Goal: Register for event/course

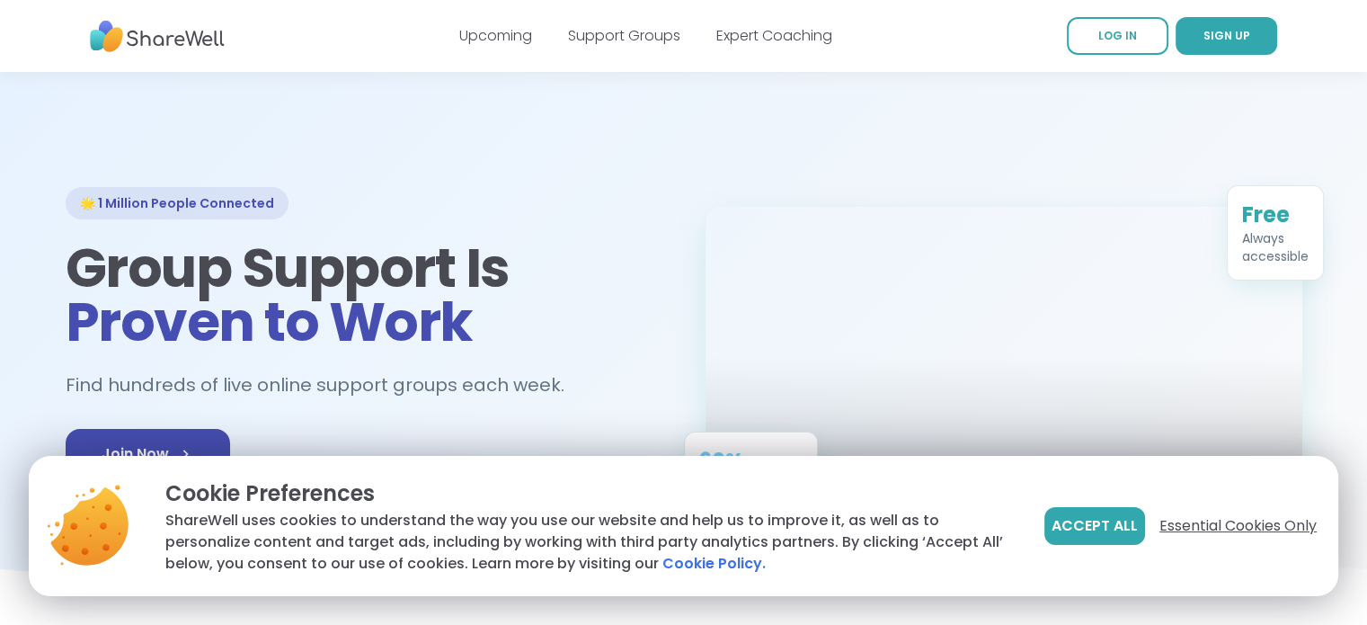
click at [1227, 517] on span "Essential Cookies Only" at bounding box center [1237, 526] width 157 height 22
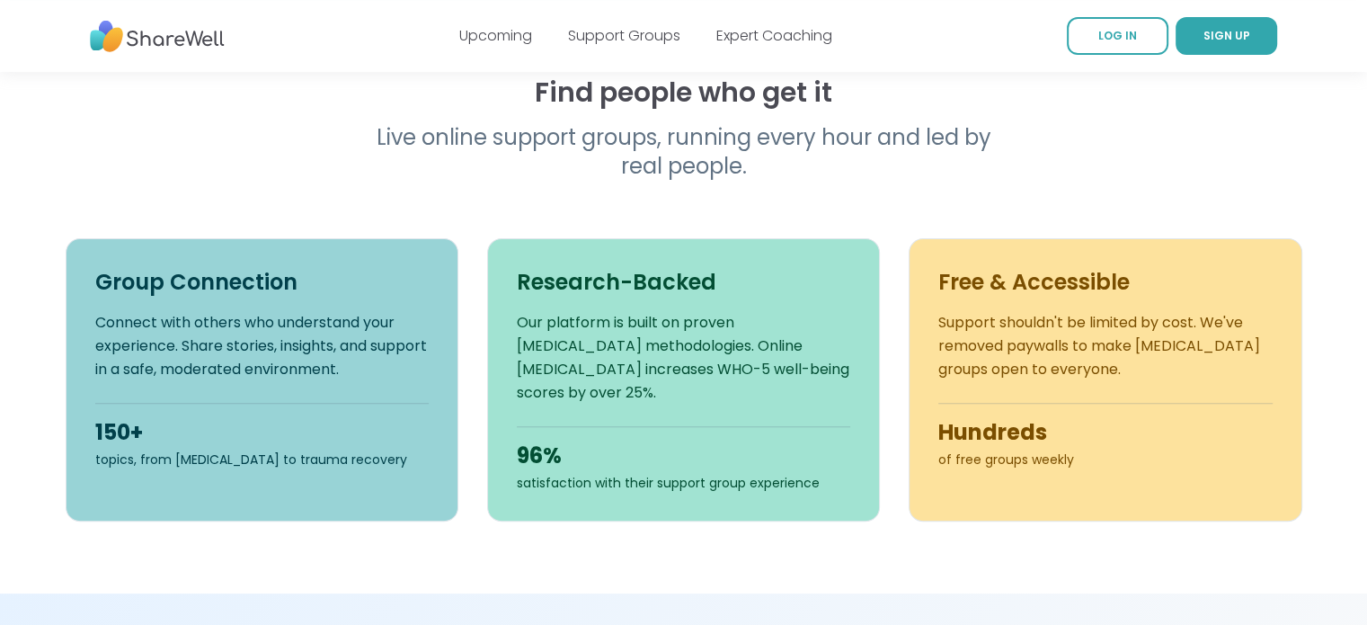
scroll to position [467, 0]
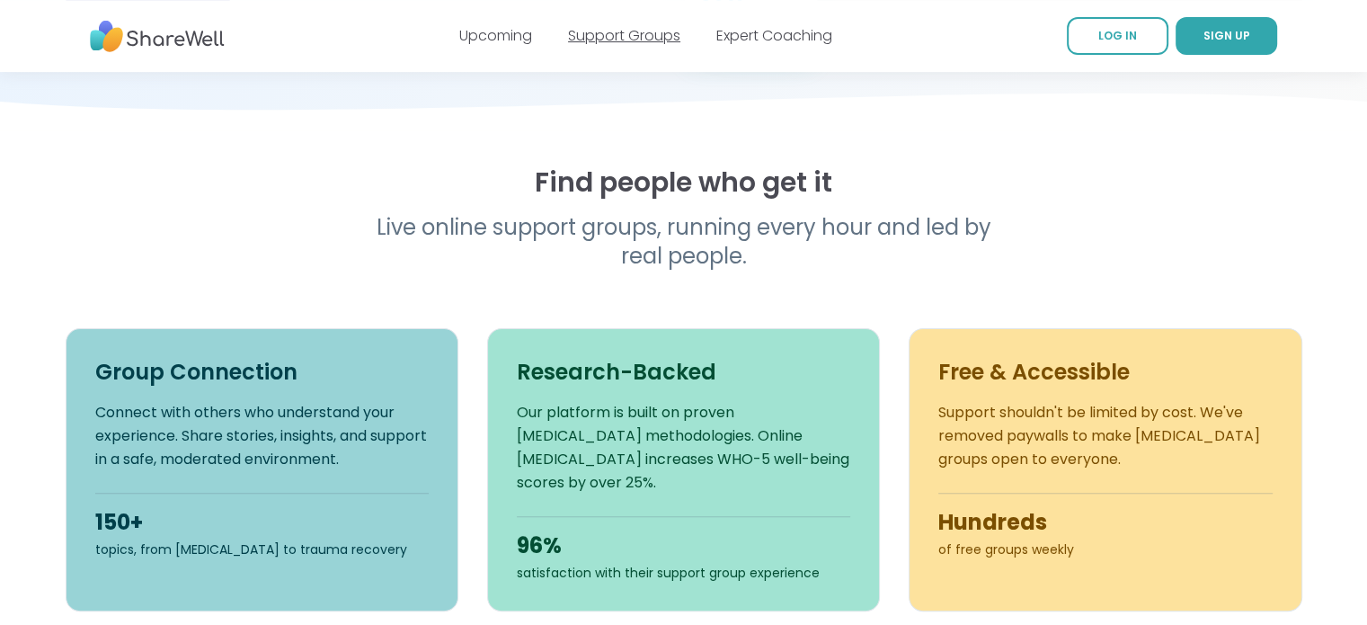
click at [654, 37] on link "Support Groups" at bounding box center [624, 35] width 112 height 21
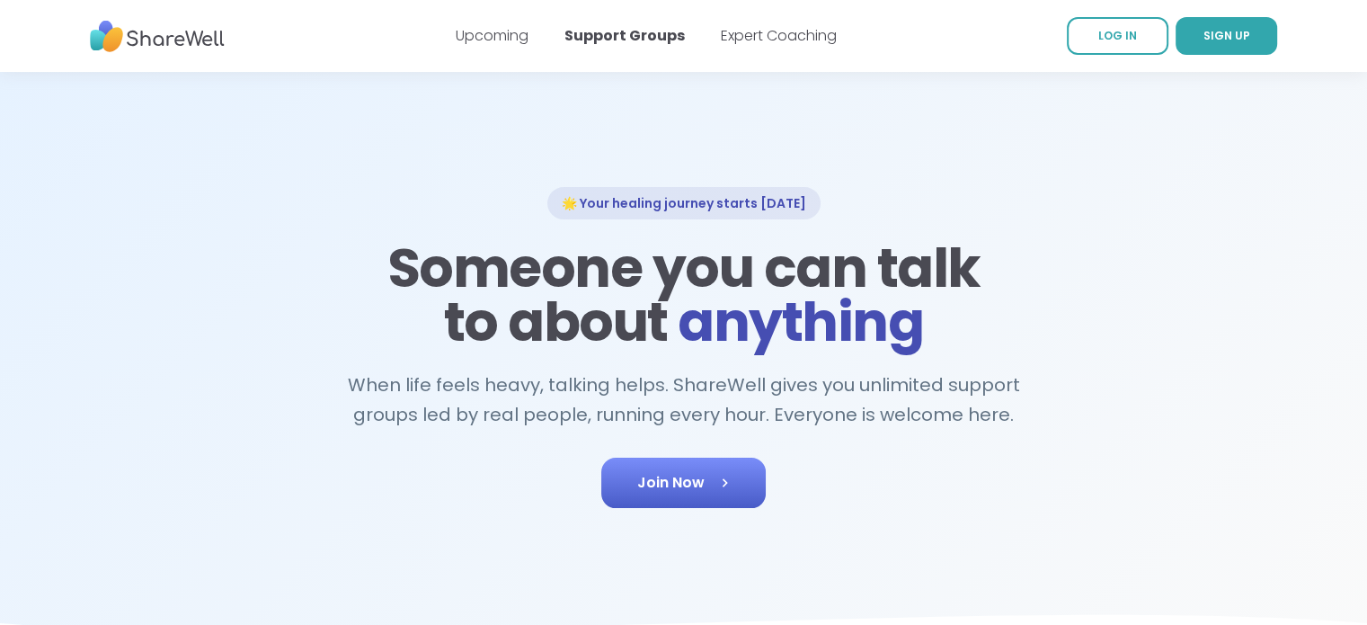
click at [701, 494] on link "Join Now" at bounding box center [683, 482] width 164 height 50
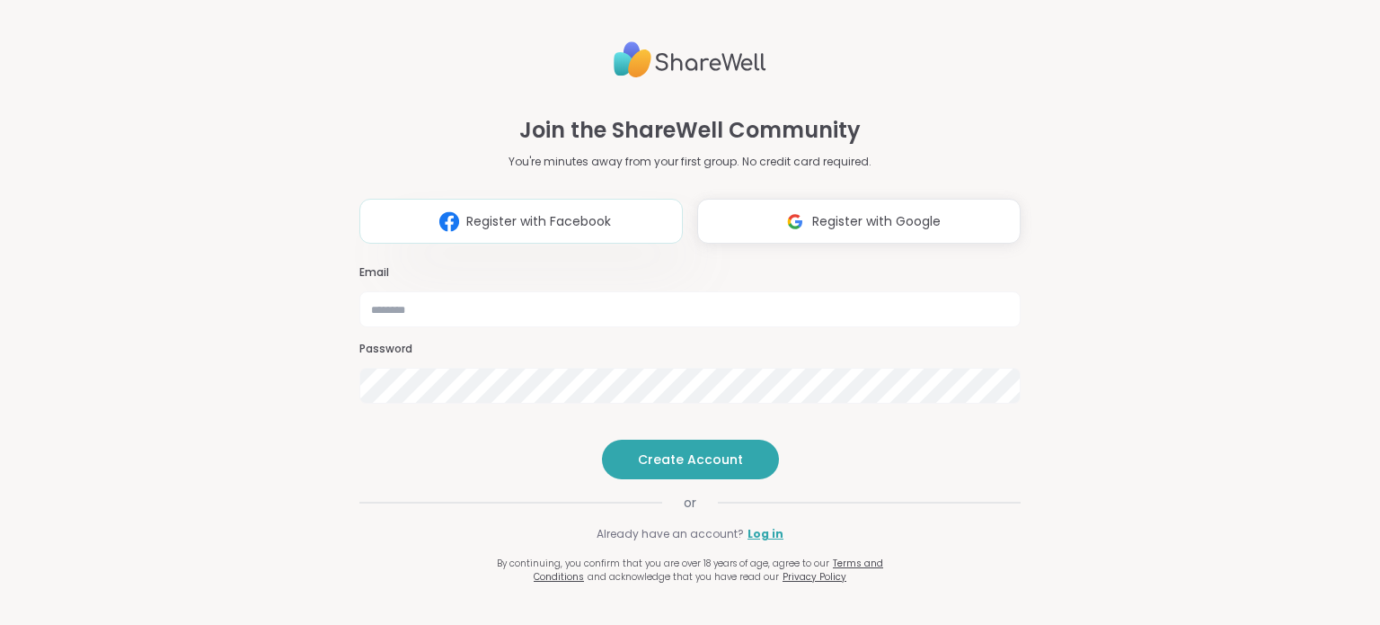
click at [604, 199] on button "Register with Facebook" at bounding box center [521, 221] width 324 height 45
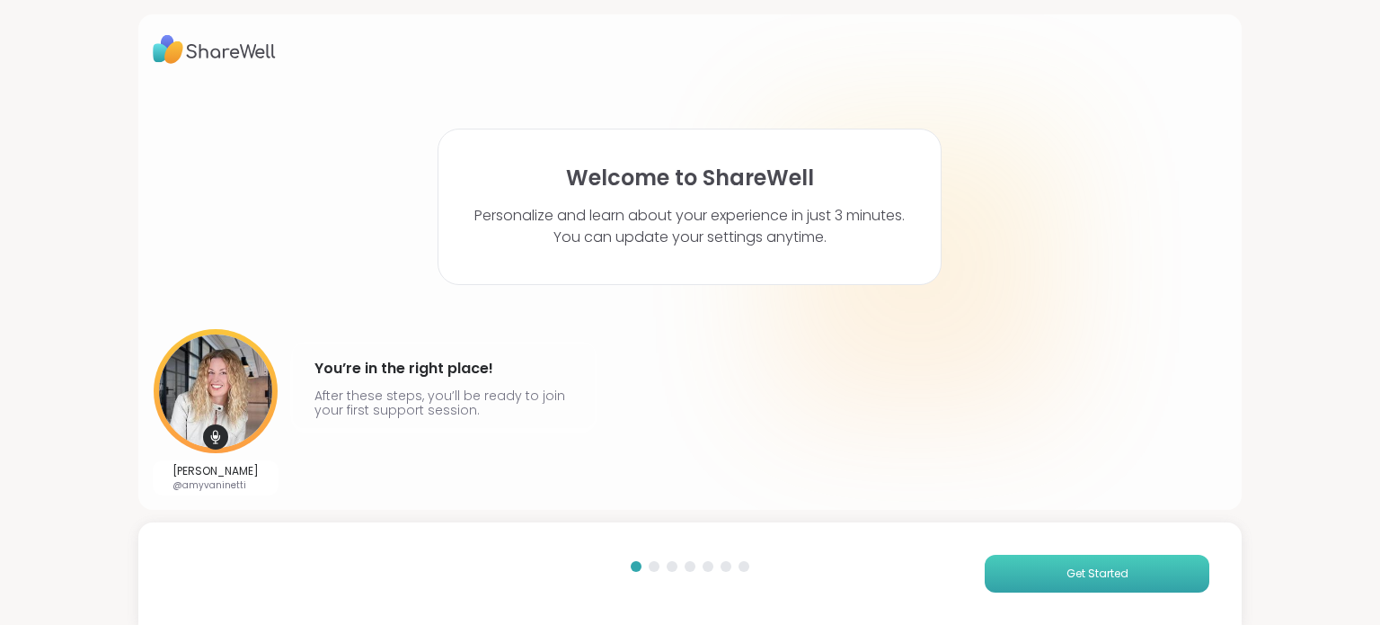
click at [1000, 585] on button "Get Started" at bounding box center [1097, 573] width 225 height 38
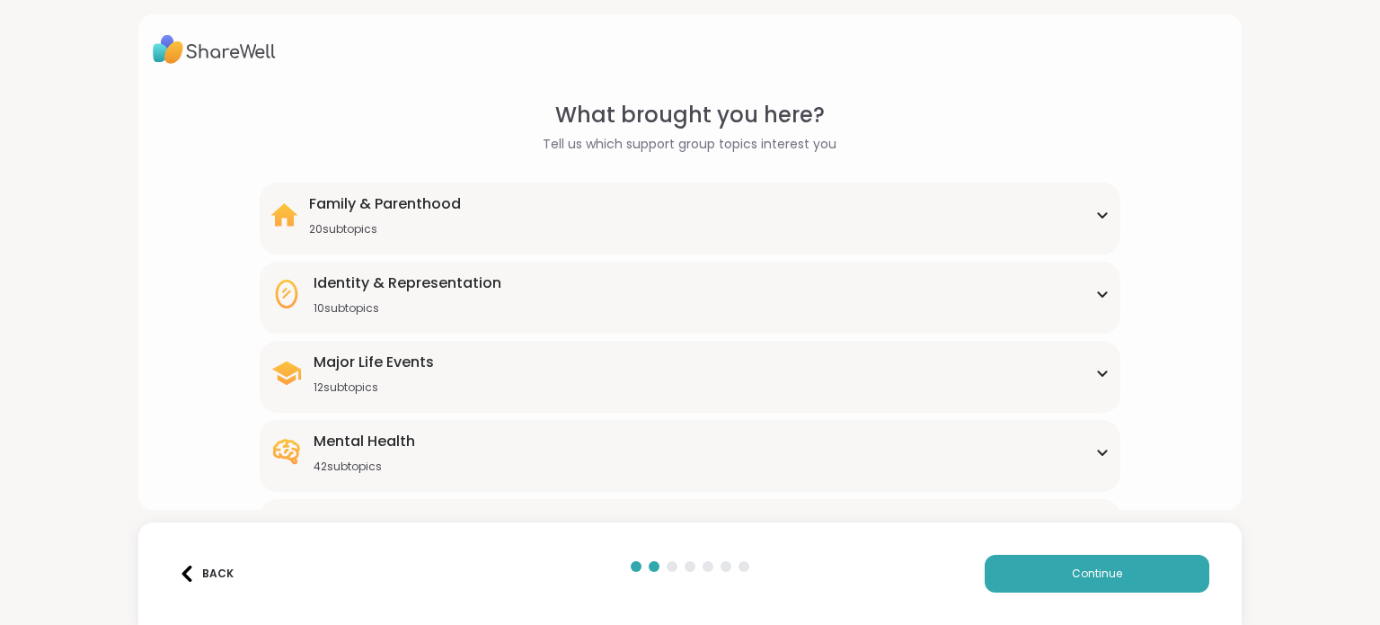
click at [1095, 452] on icon at bounding box center [1102, 452] width 14 height 9
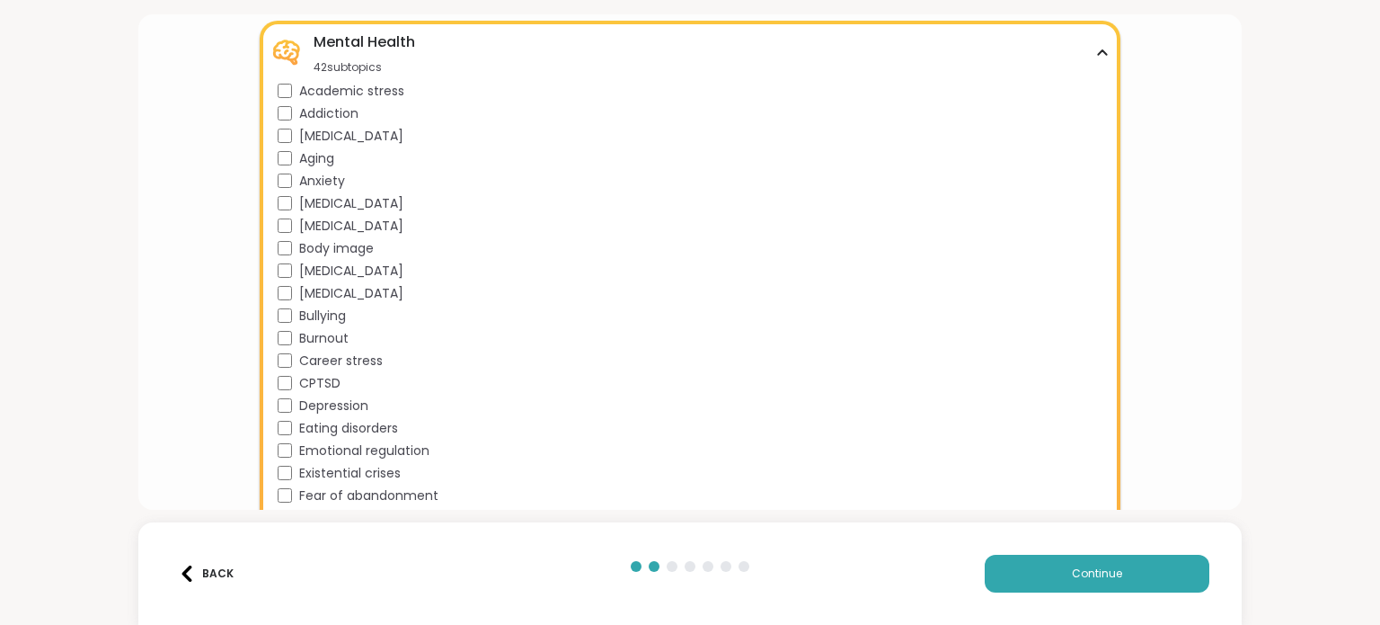
scroll to position [395, 0]
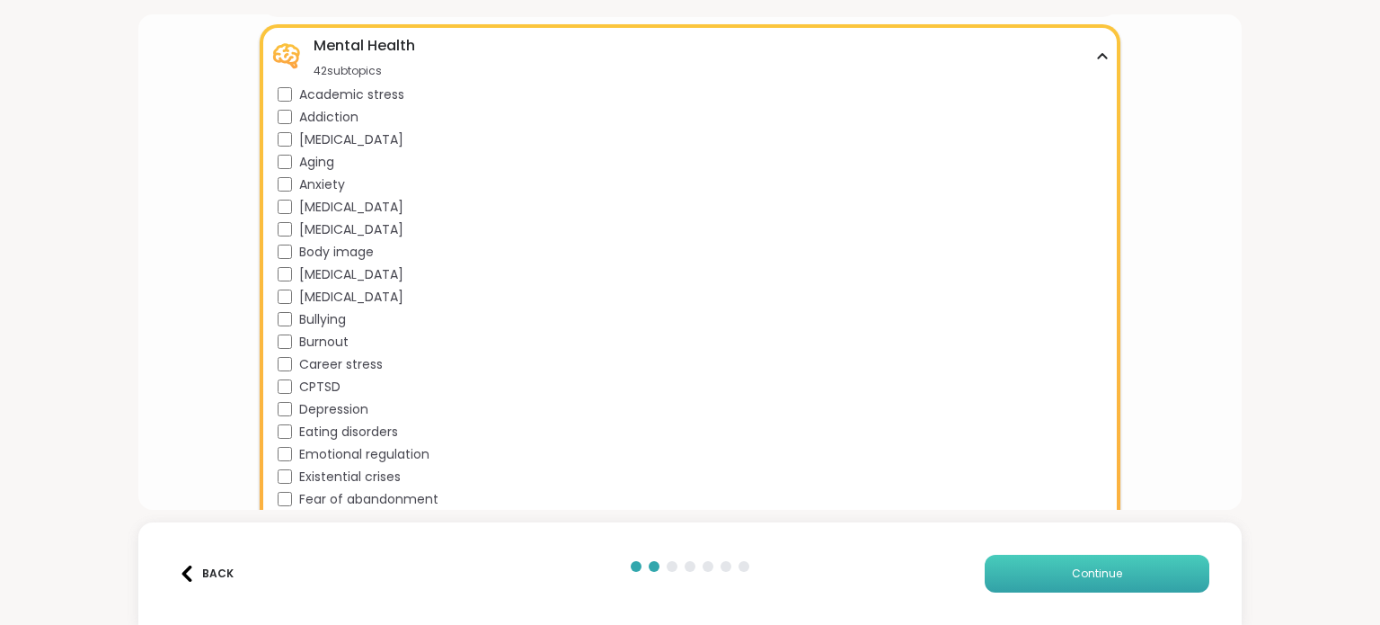
click at [1101, 588] on button "Continue" at bounding box center [1097, 573] width 225 height 38
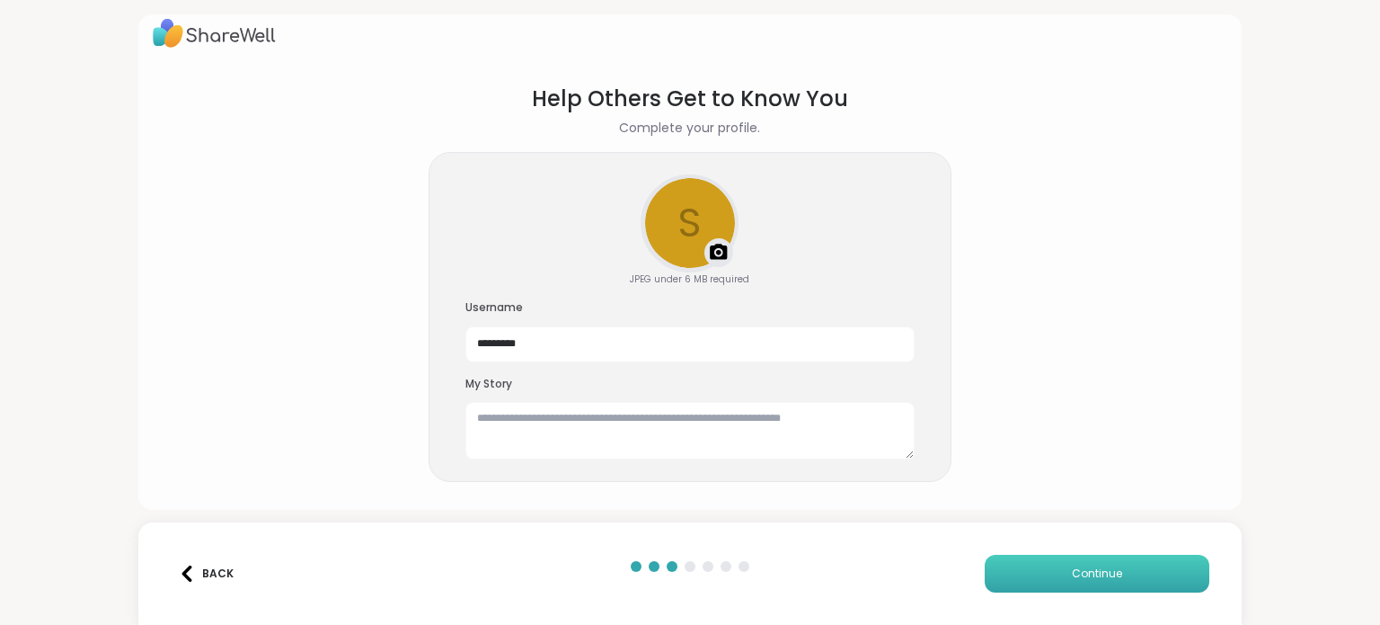
click at [1101, 588] on button "Continue" at bounding box center [1097, 573] width 225 height 38
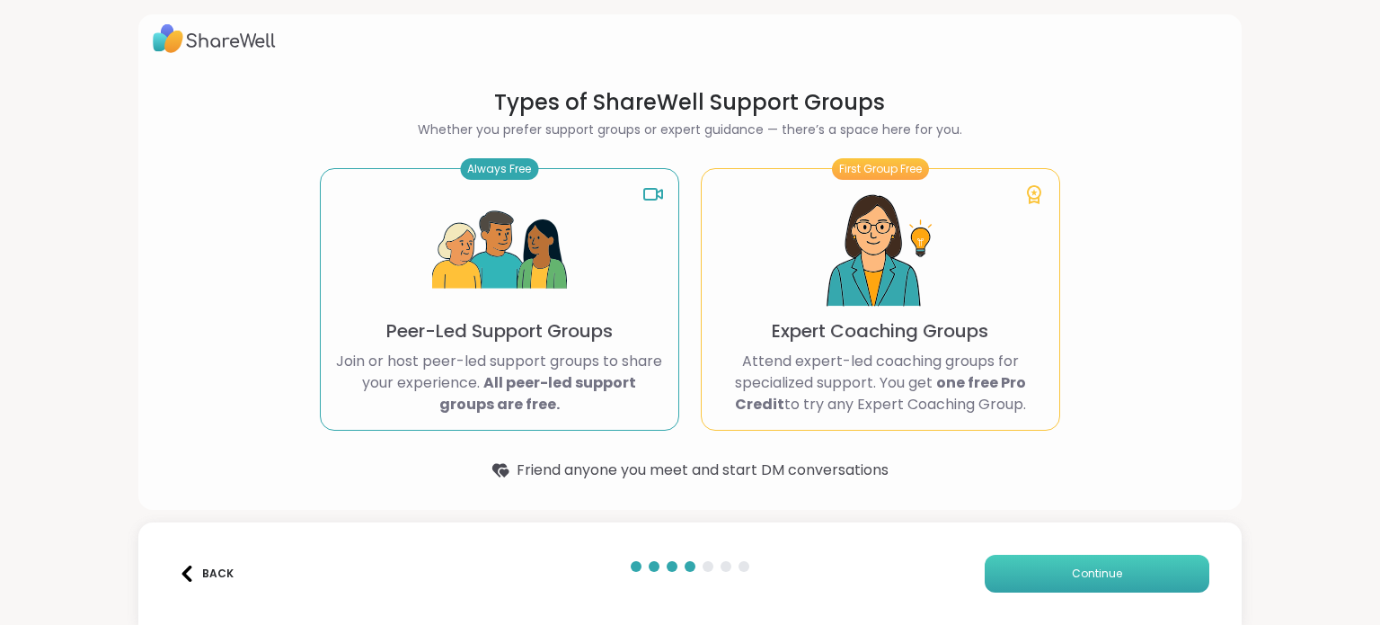
scroll to position [10, 0]
click at [1101, 568] on span "Continue" at bounding box center [1097, 573] width 50 height 16
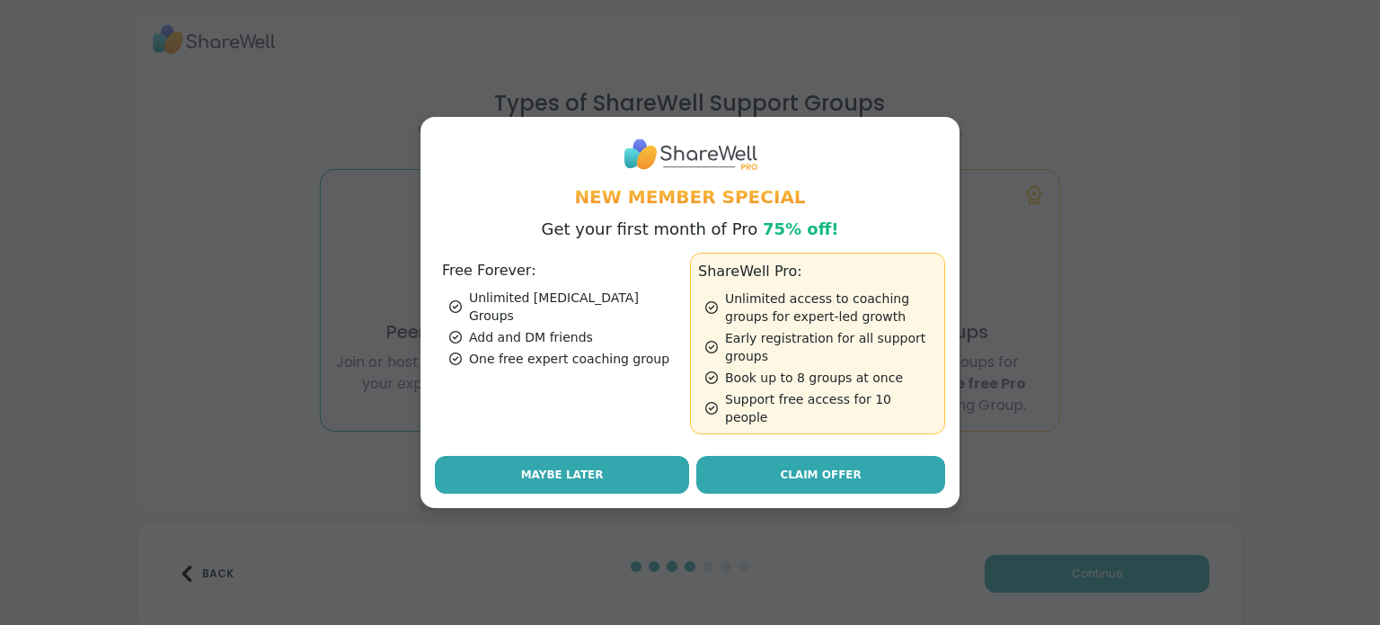
click at [644, 456] on button "Maybe Later" at bounding box center [562, 475] width 254 height 38
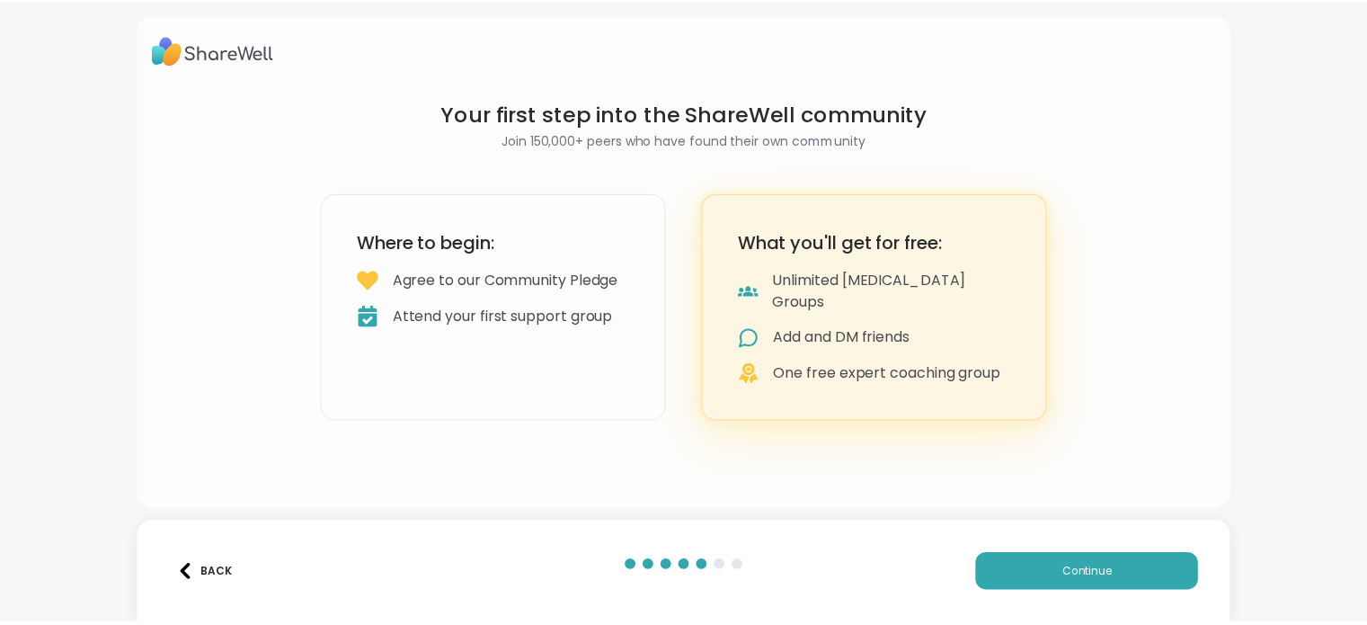
scroll to position [0, 0]
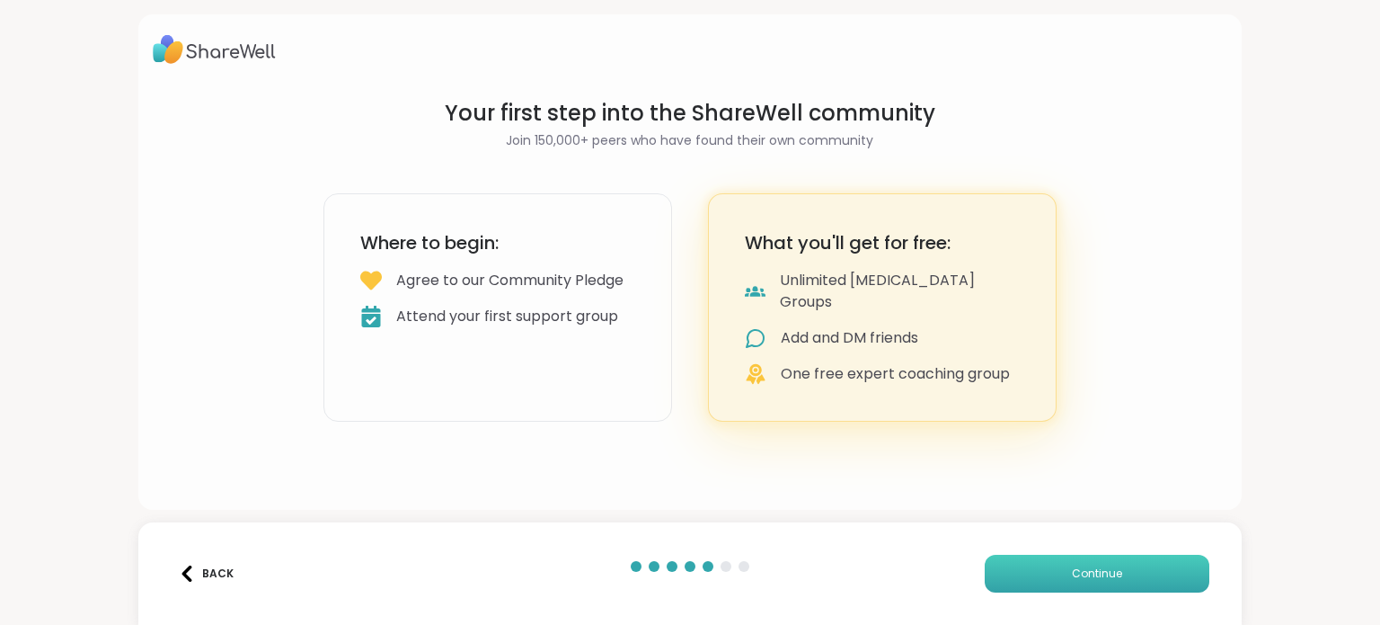
click at [1044, 571] on button "Continue" at bounding box center [1097, 573] width 225 height 38
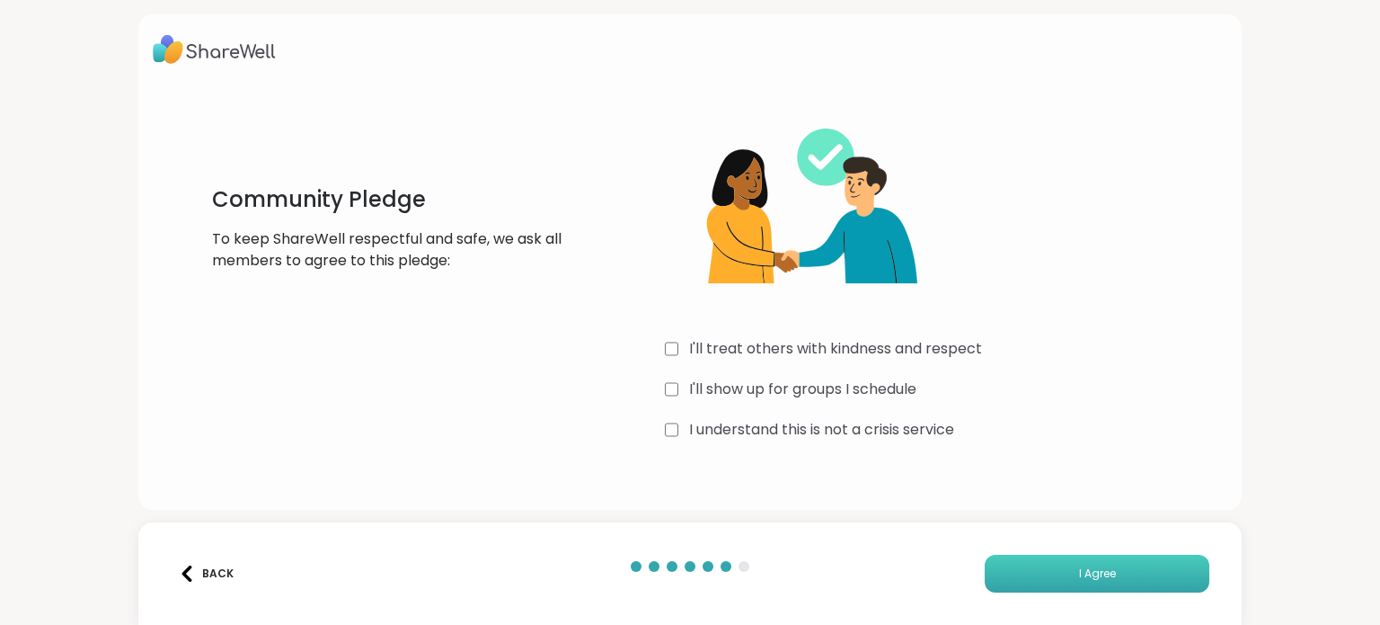
click at [1106, 581] on button "I Agree" at bounding box center [1097, 573] width 225 height 38
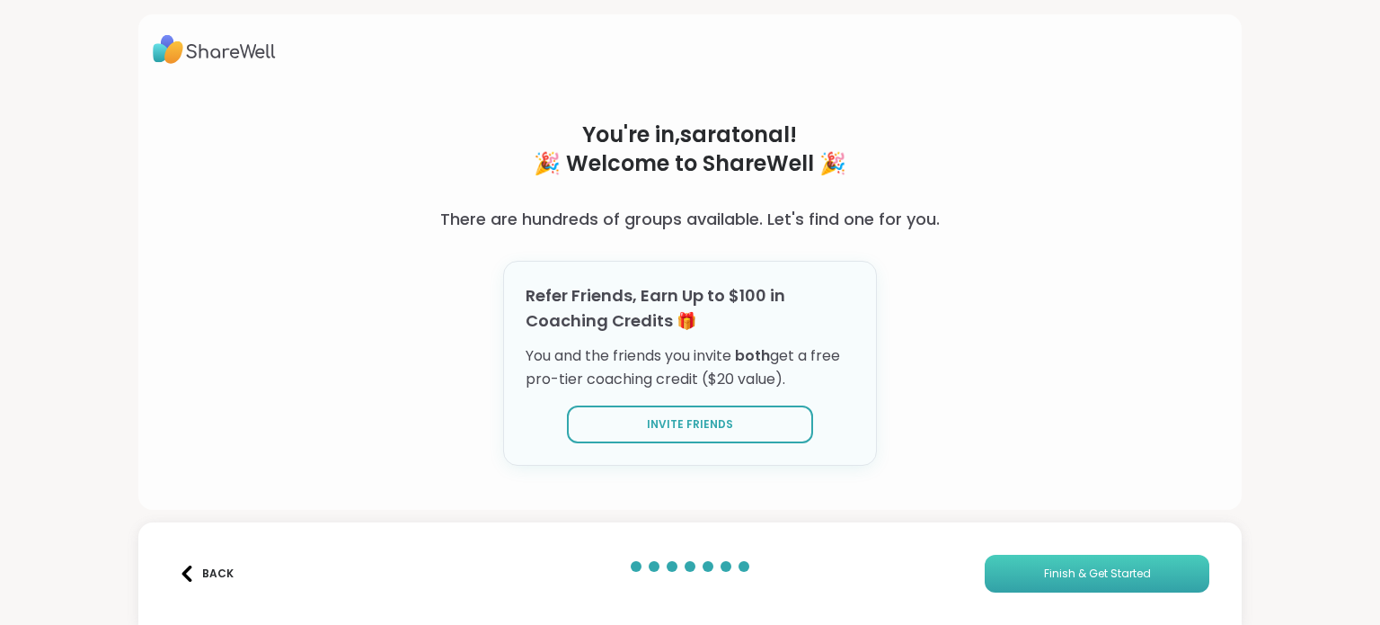
click at [1105, 581] on span "Finish & Get Started" at bounding box center [1097, 573] width 107 height 16
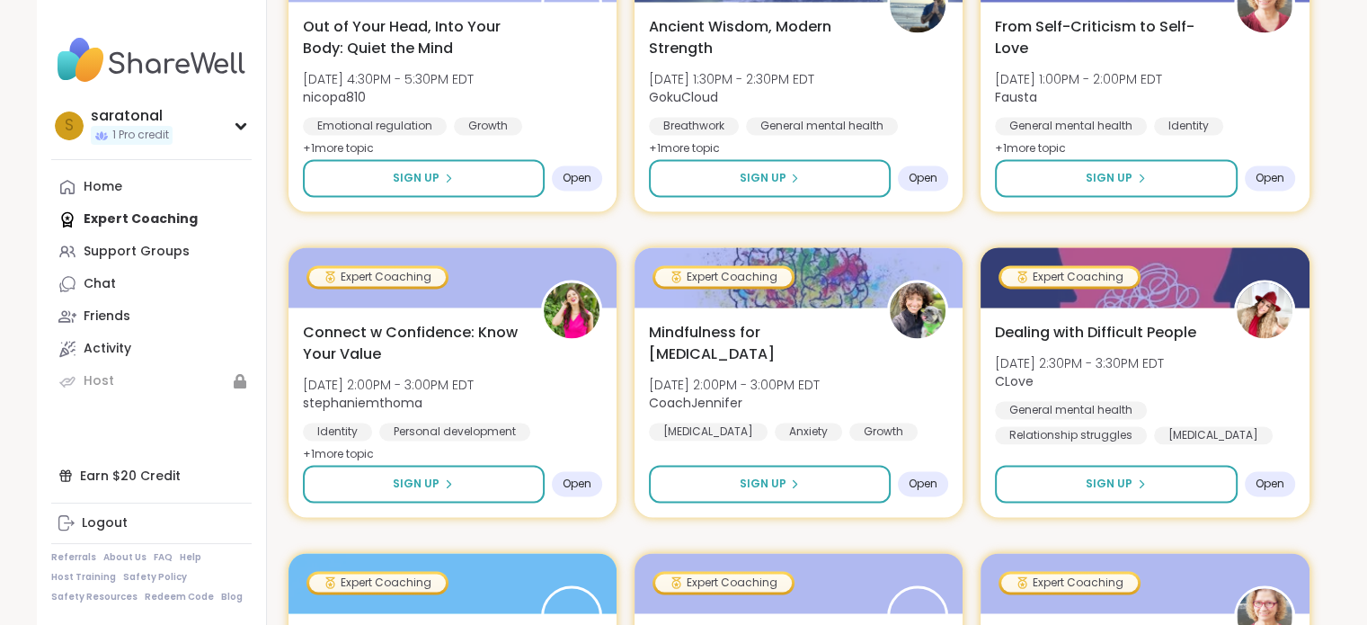
scroll to position [2559, 0]
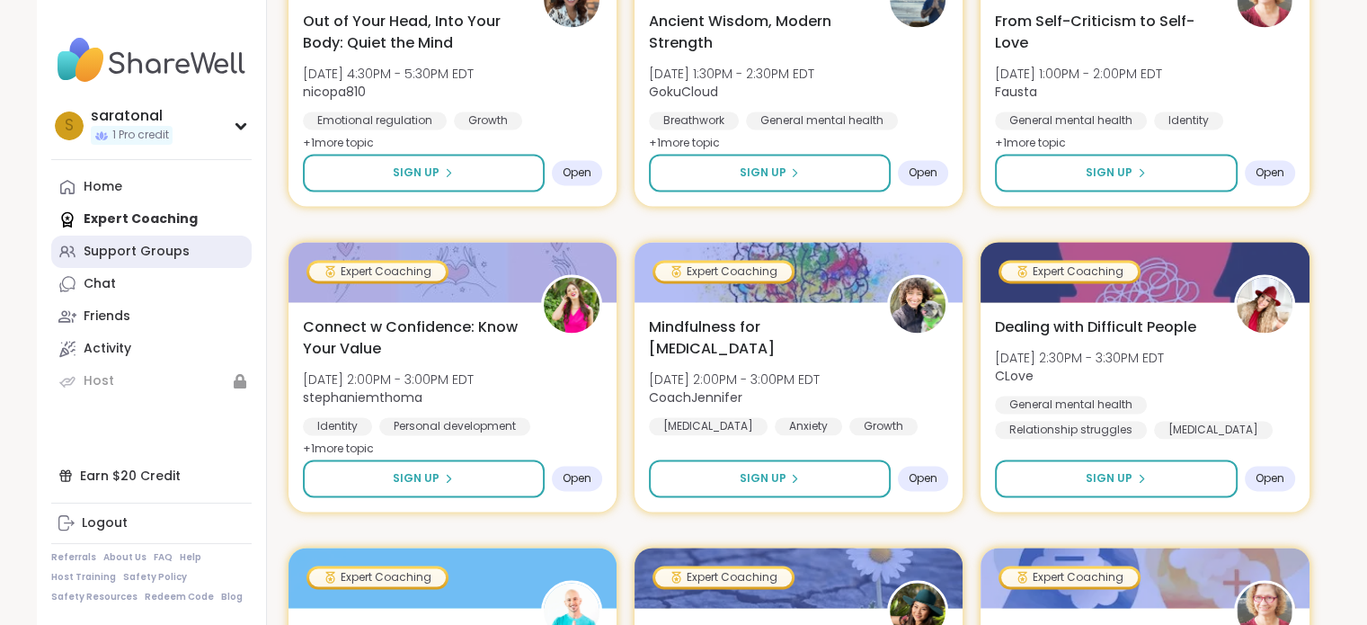
click at [134, 237] on link "Support Groups" at bounding box center [151, 251] width 200 height 32
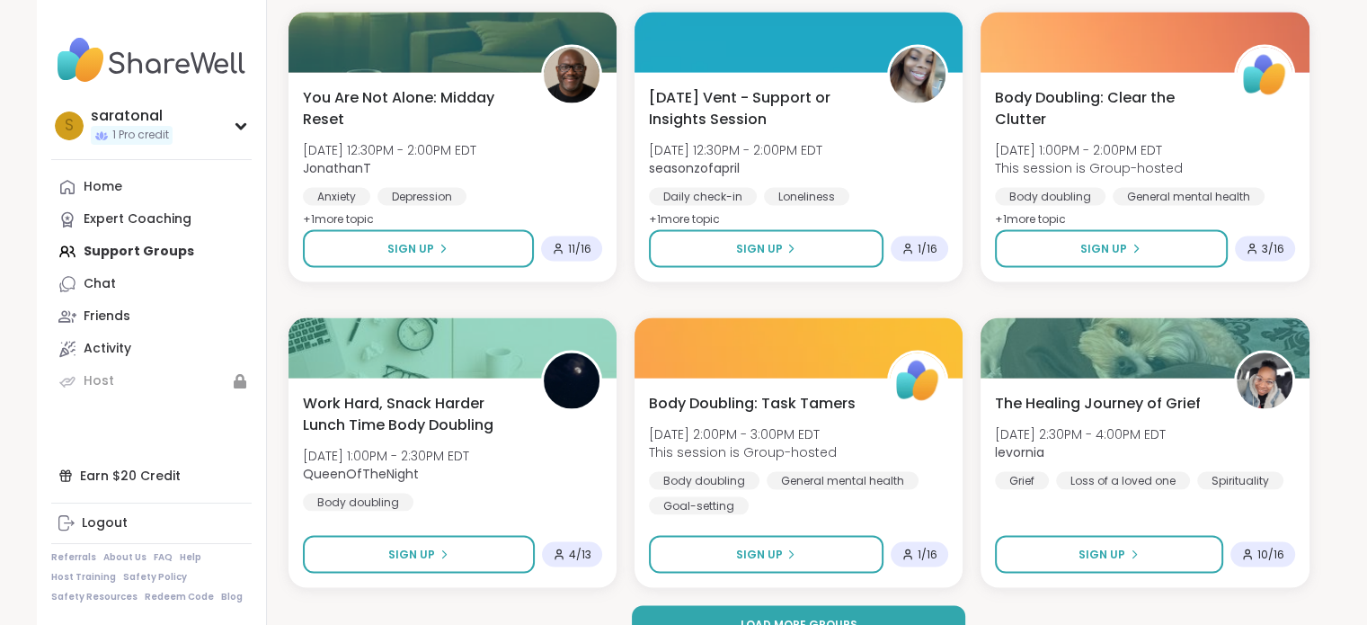
scroll to position [3403, 0]
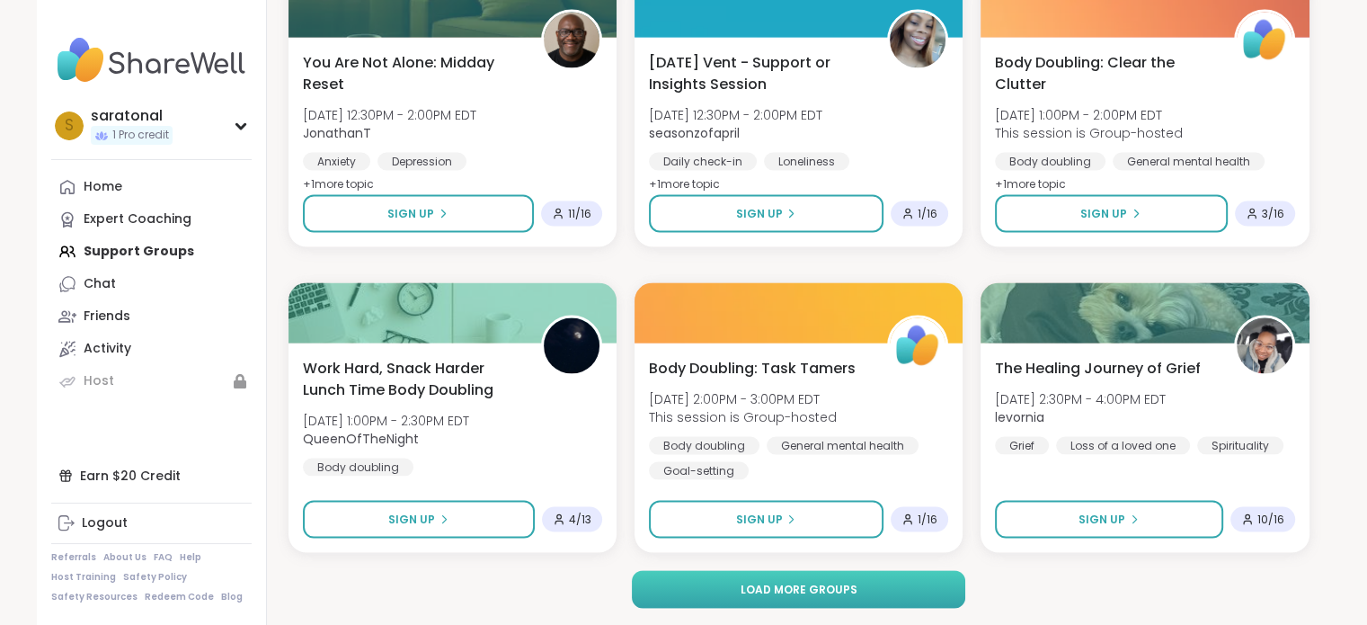
click at [740, 600] on button "Load more groups" at bounding box center [798, 589] width 333 height 38
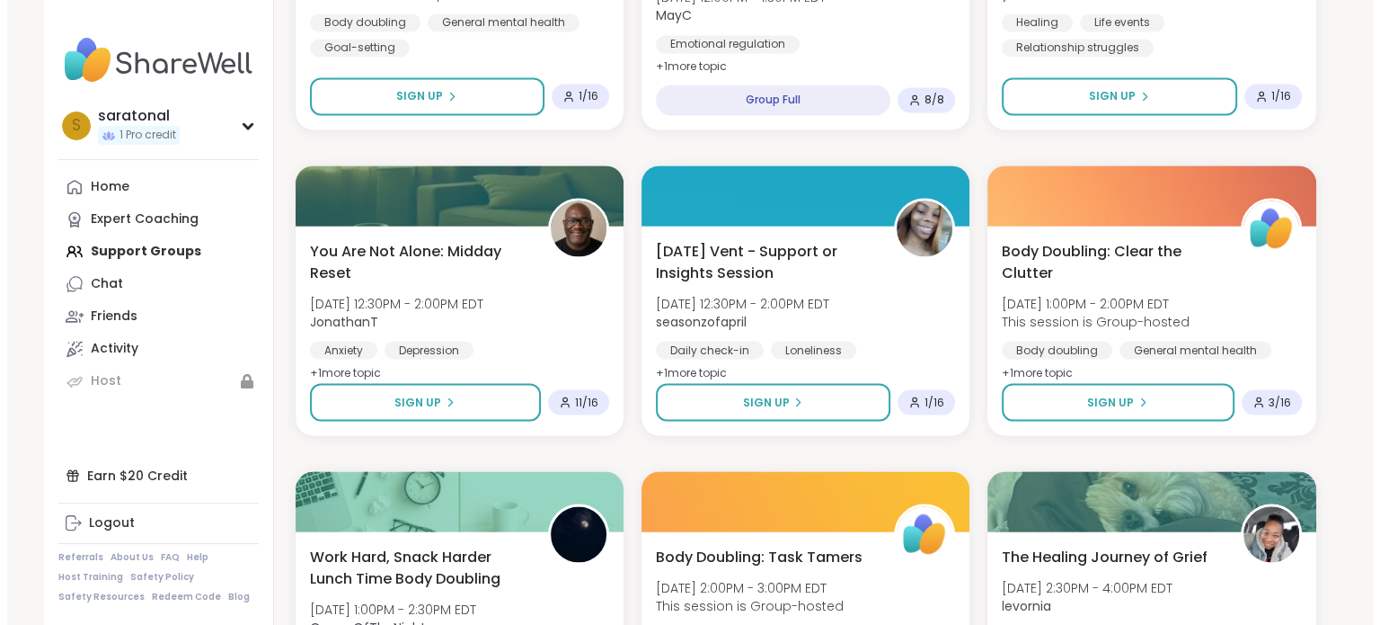
scroll to position [2668, 0]
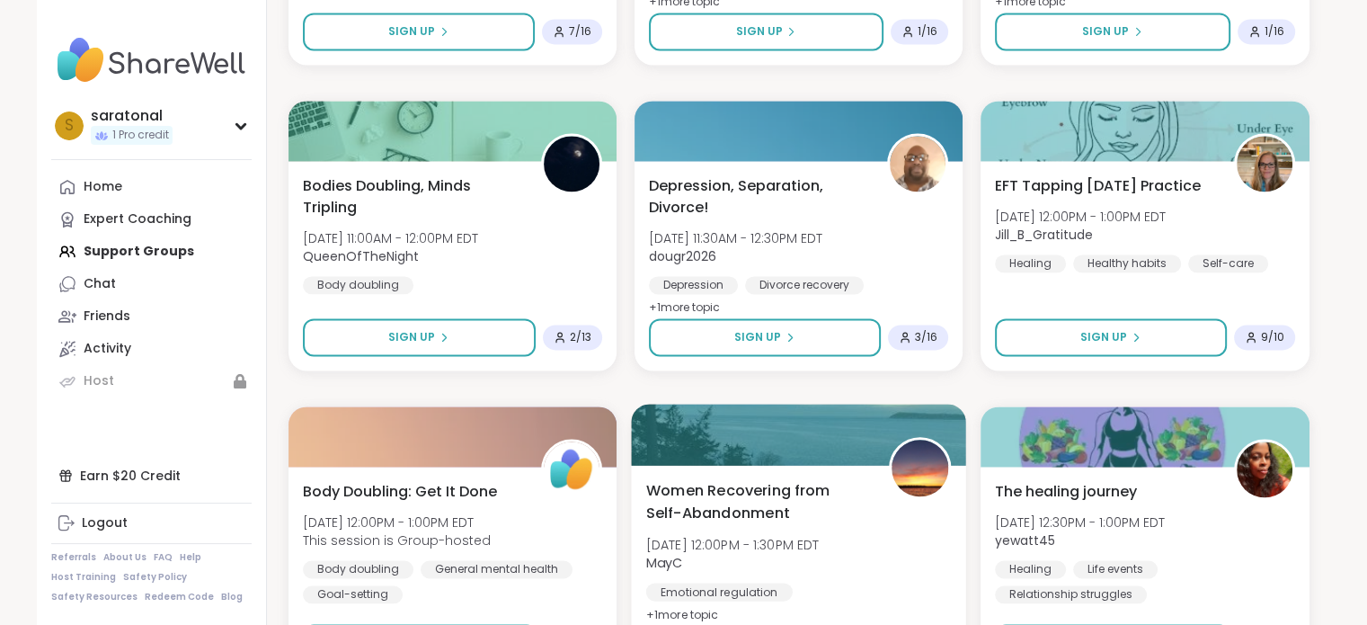
click at [735, 506] on span "Women Recovering from Self-Abandonment" at bounding box center [756, 501] width 223 height 44
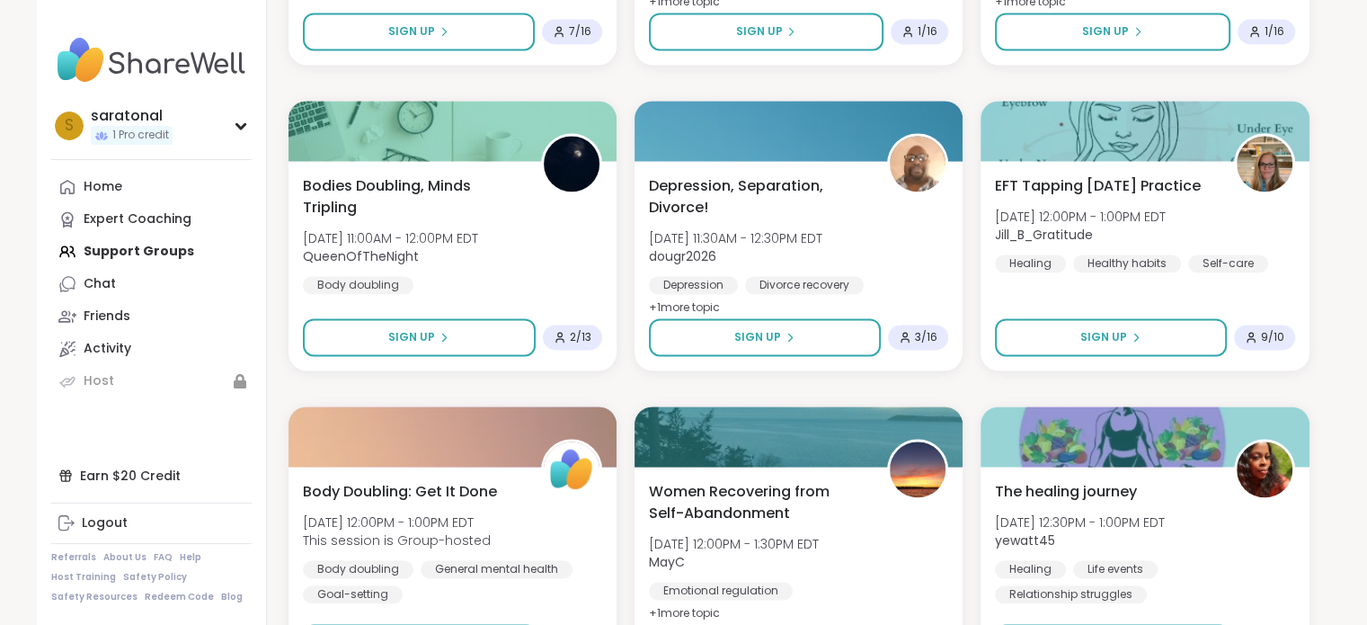
drag, startPoint x: 1373, startPoint y: 359, endPoint x: 1379, endPoint y: 375, distance: 16.5
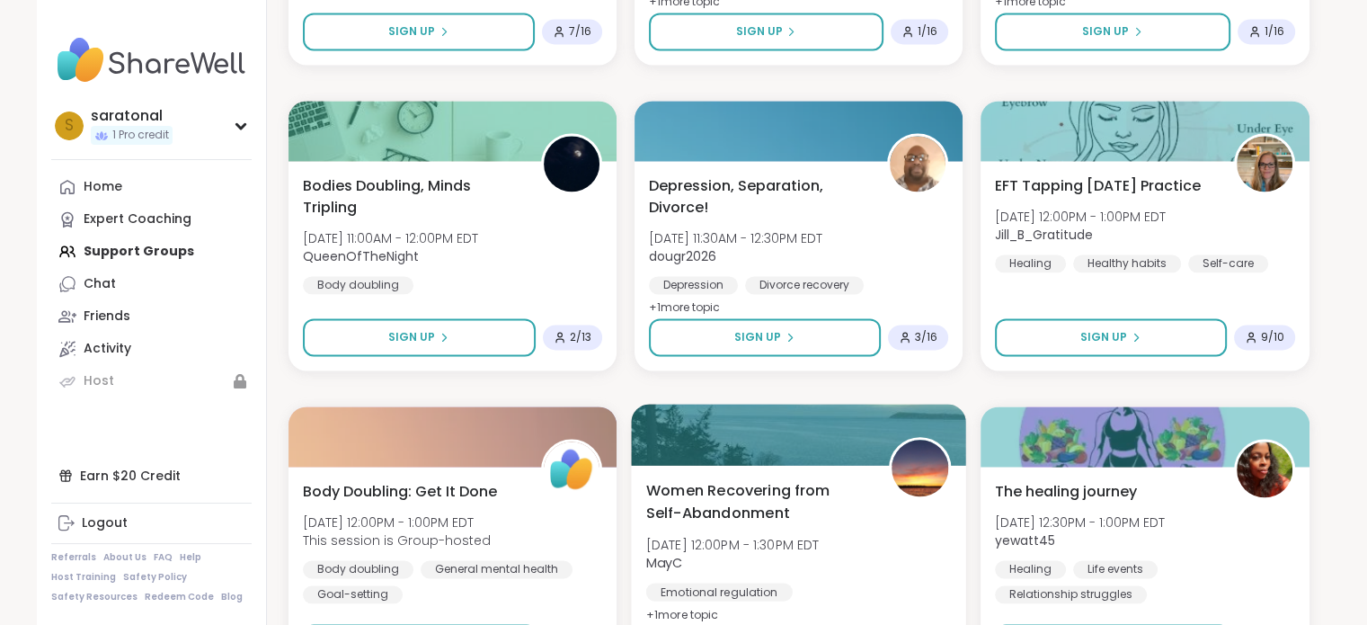
click at [748, 503] on span "Women Recovering from Self-Abandonment" at bounding box center [756, 501] width 223 height 44
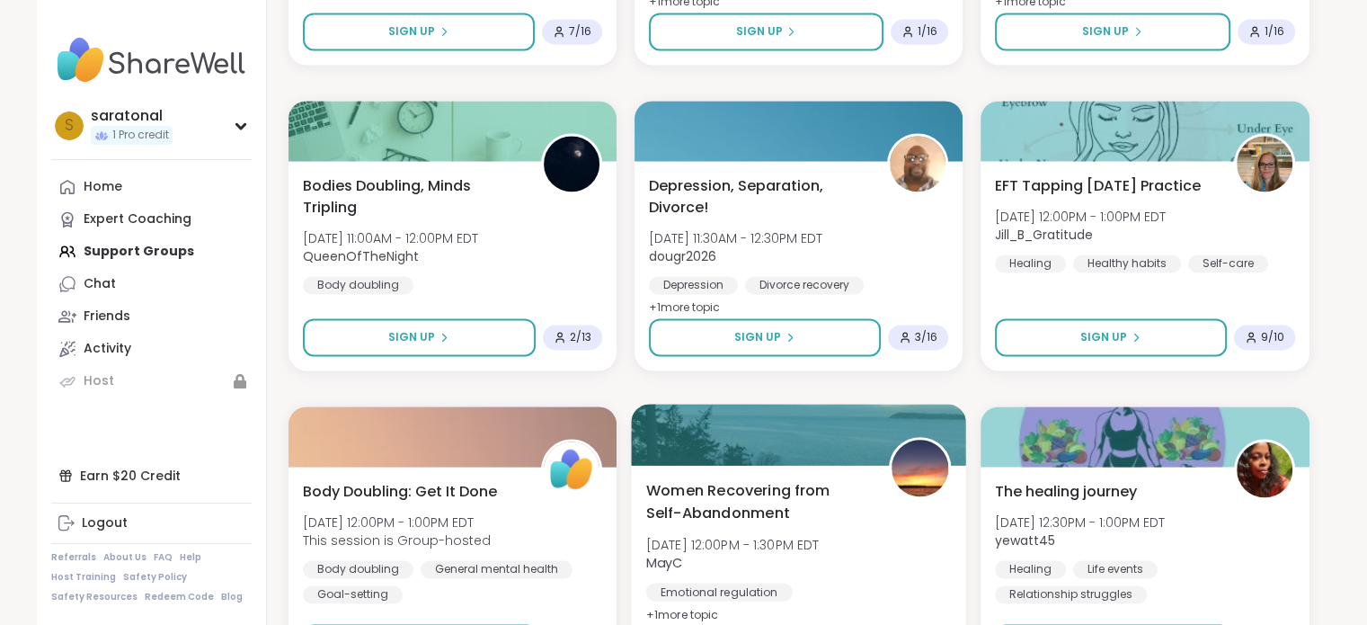
click at [946, 546] on div "Women Recovering from Self-Abandonment Sat, Oct 11 | 12:00PM - 1:30PM EDT MayC …" at bounding box center [798, 552] width 306 height 146
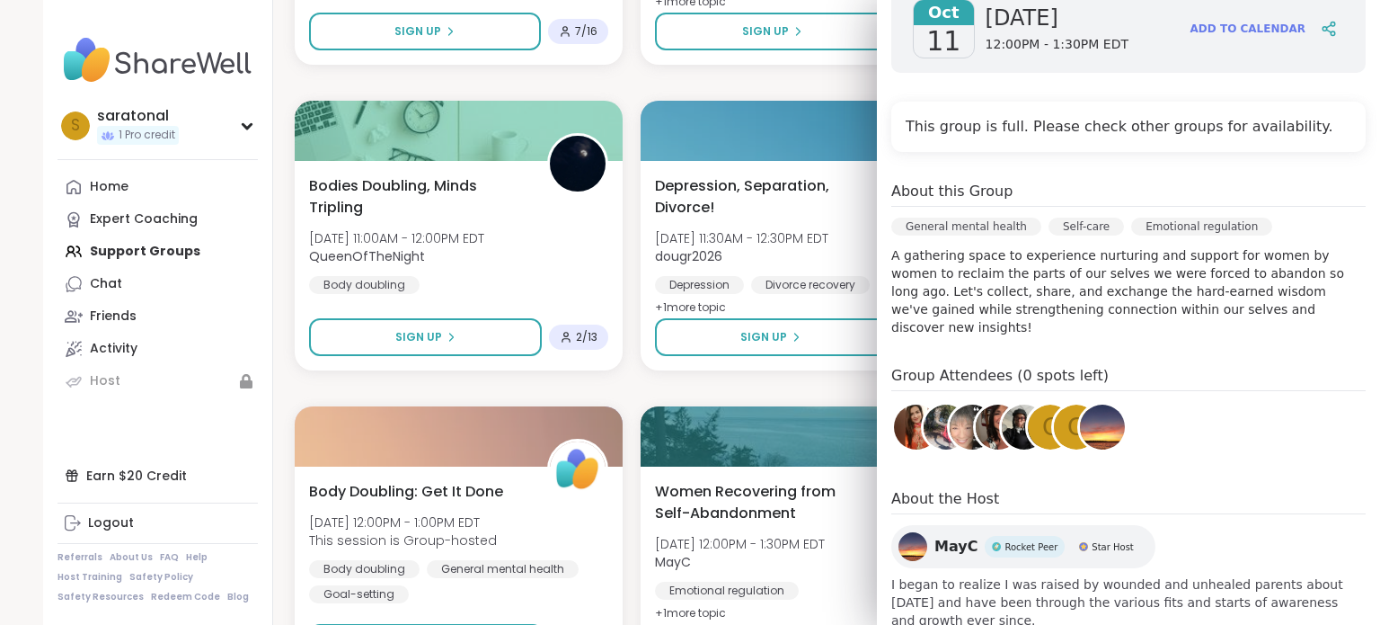
scroll to position [312, 0]
click at [1150, 229] on div "Emotional regulation" at bounding box center [1201, 225] width 141 height 18
click at [1131, 218] on div "Emotional regulation" at bounding box center [1201, 225] width 141 height 18
click at [1092, 218] on div "General mental health Self-care Emotional regulation" at bounding box center [1128, 230] width 474 height 29
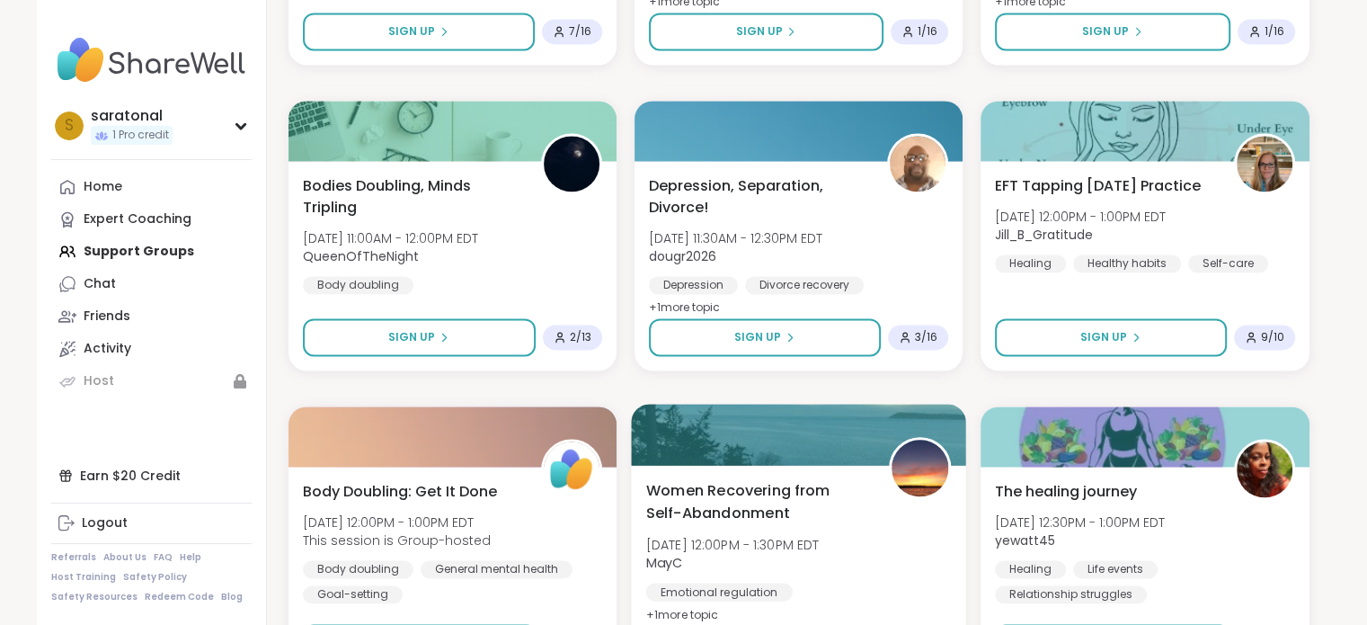
click at [768, 595] on div "Emotional regulation" at bounding box center [718, 591] width 146 height 18
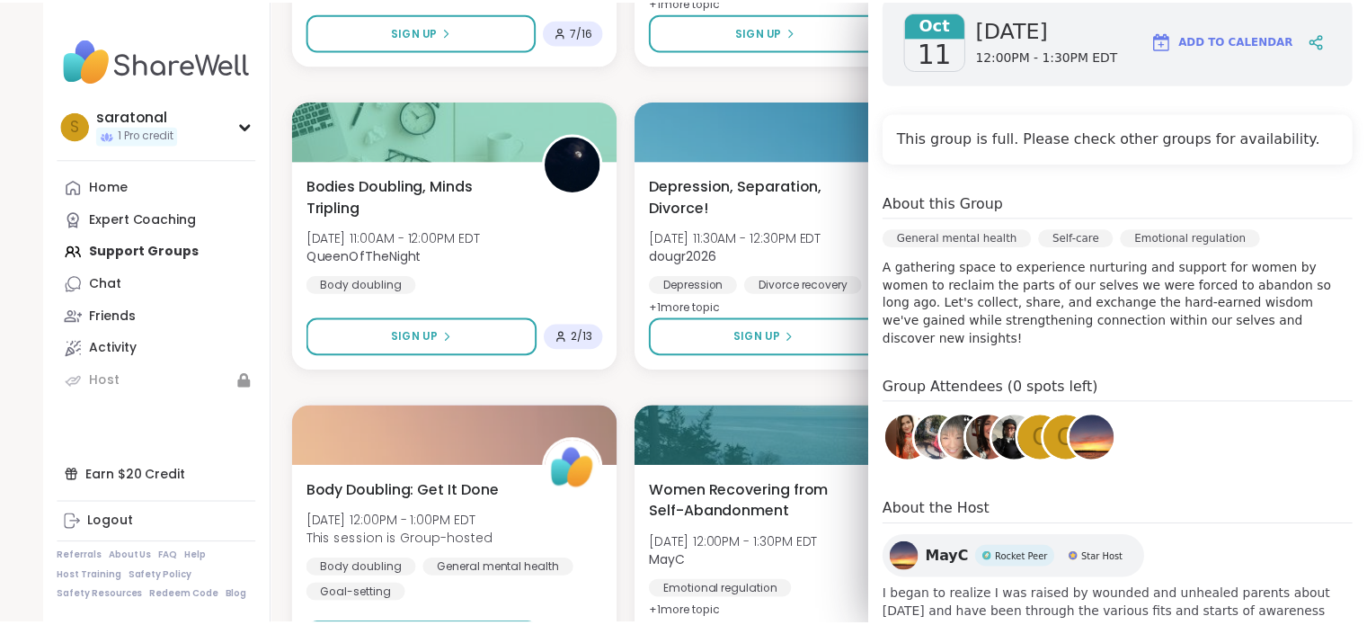
scroll to position [320, 0]
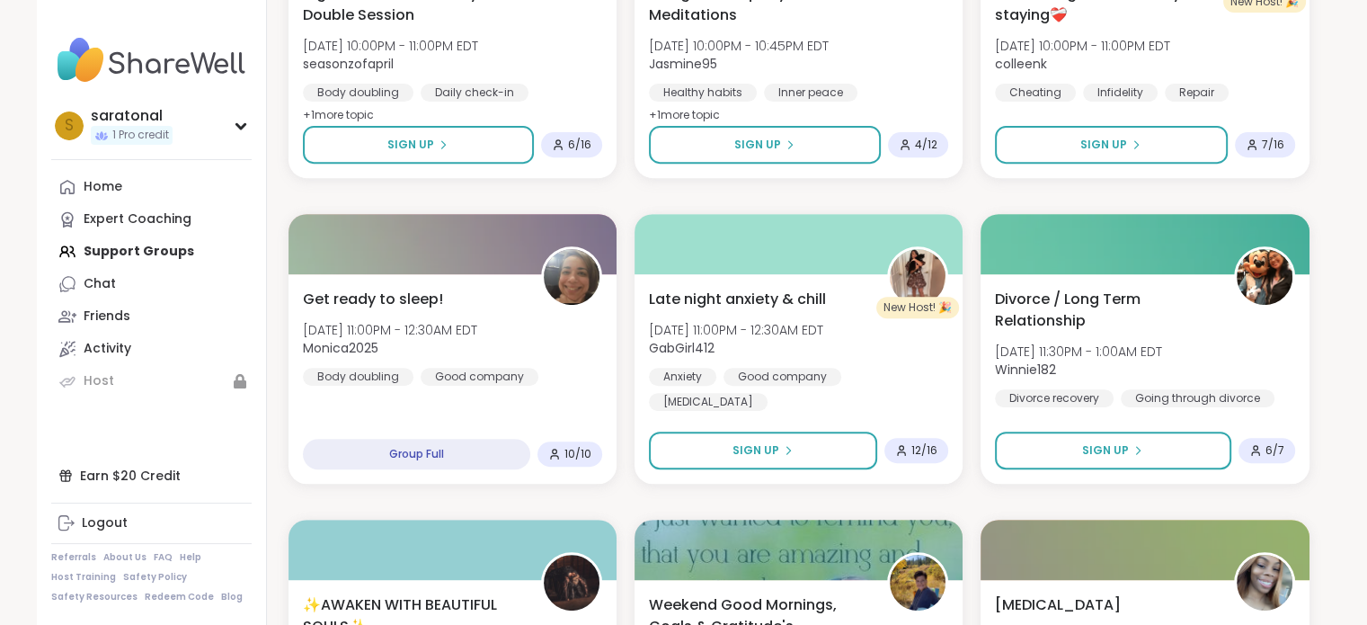
scroll to position [173, 0]
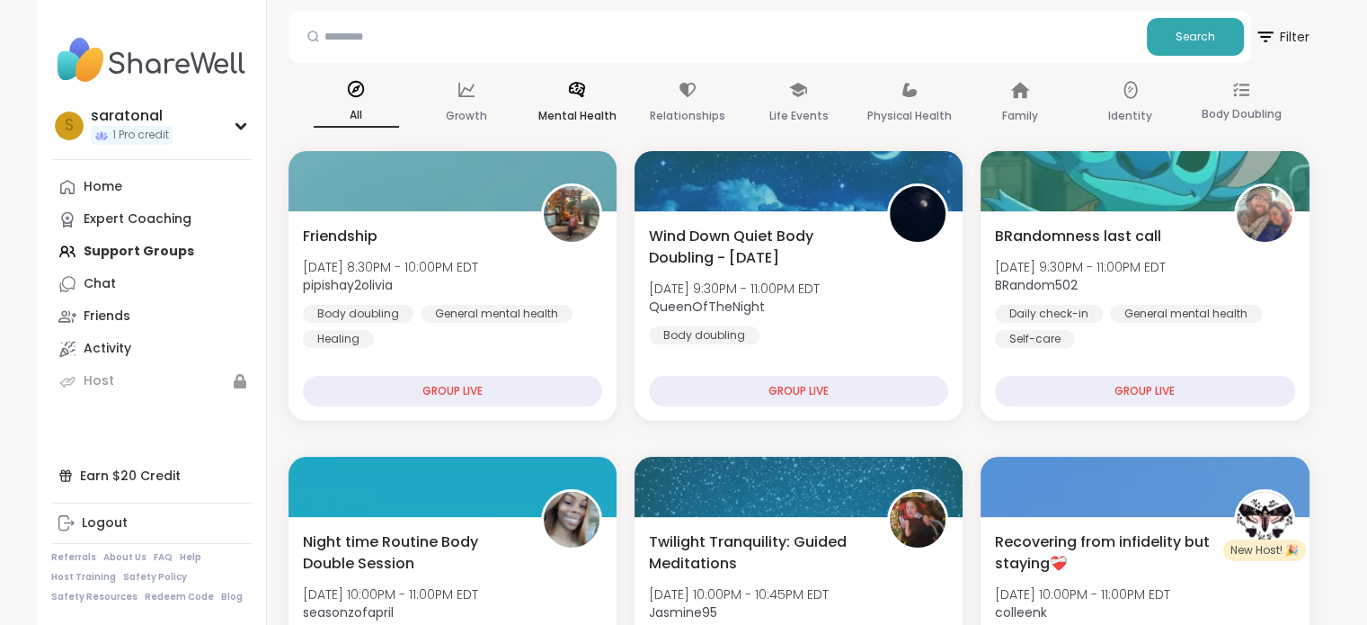
click at [583, 77] on div "Mental Health" at bounding box center [577, 103] width 85 height 67
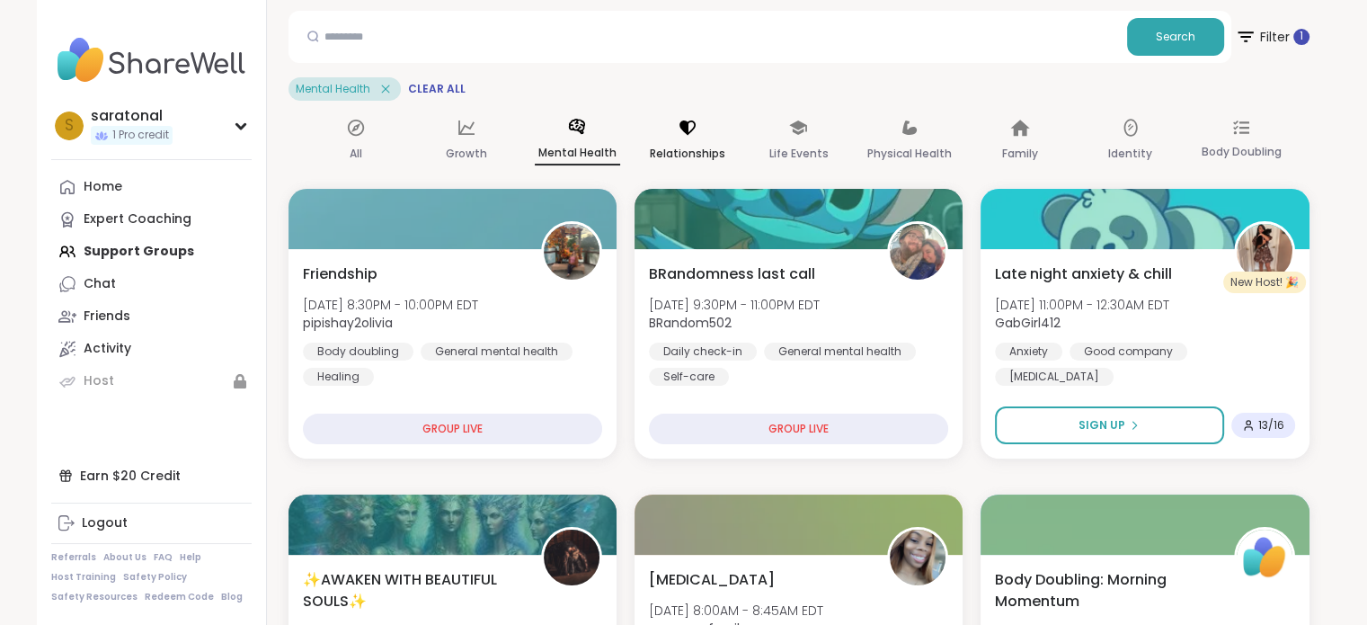
click at [679, 151] on p "Relationships" at bounding box center [687, 154] width 75 height 22
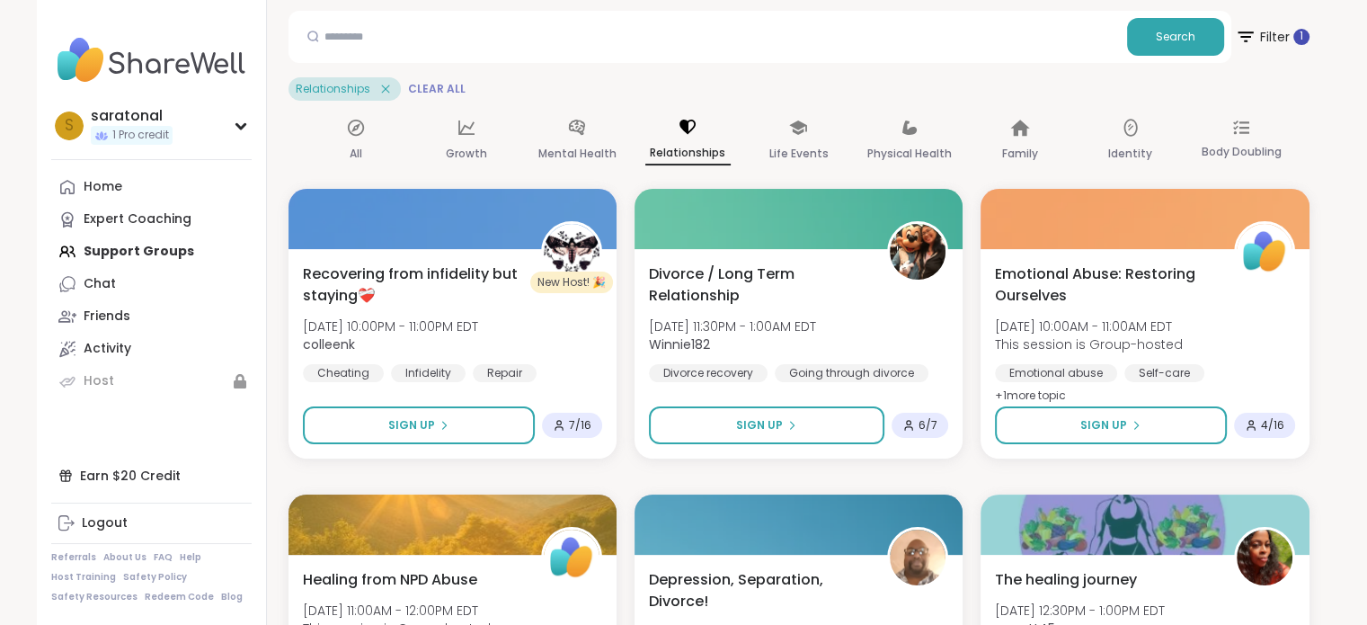
click at [427, 88] on span "Clear All" at bounding box center [437, 89] width 58 height 14
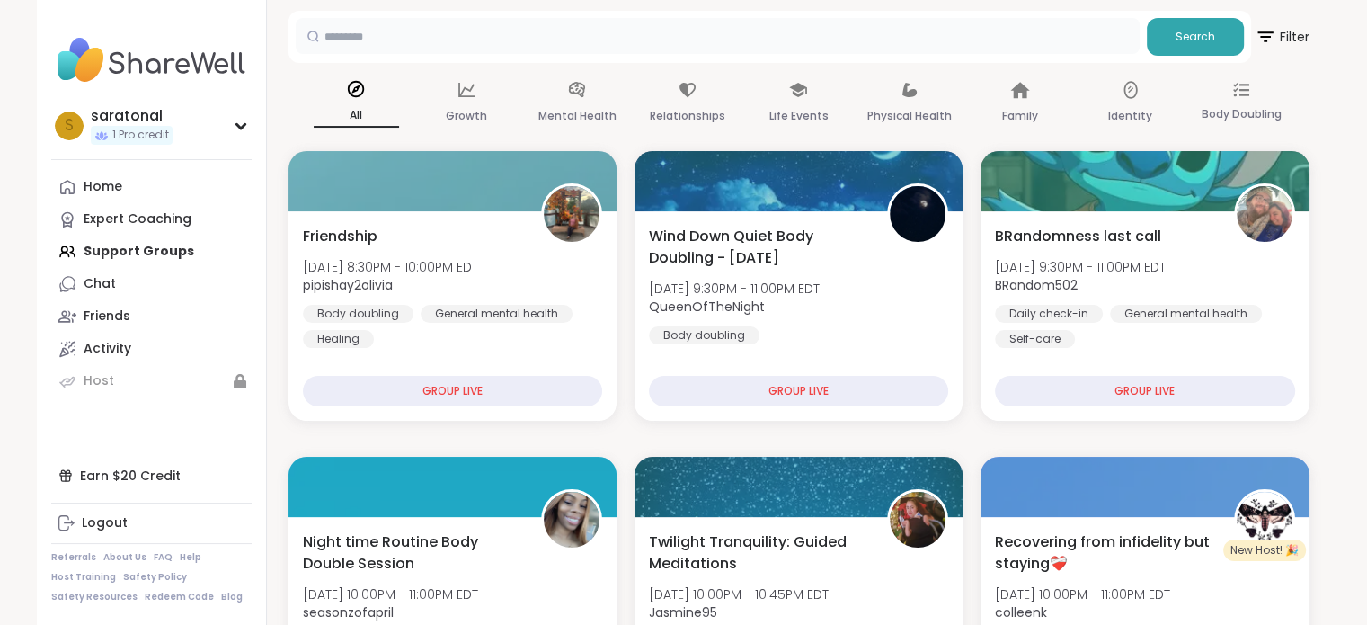
click at [455, 40] on input "text" at bounding box center [718, 36] width 844 height 36
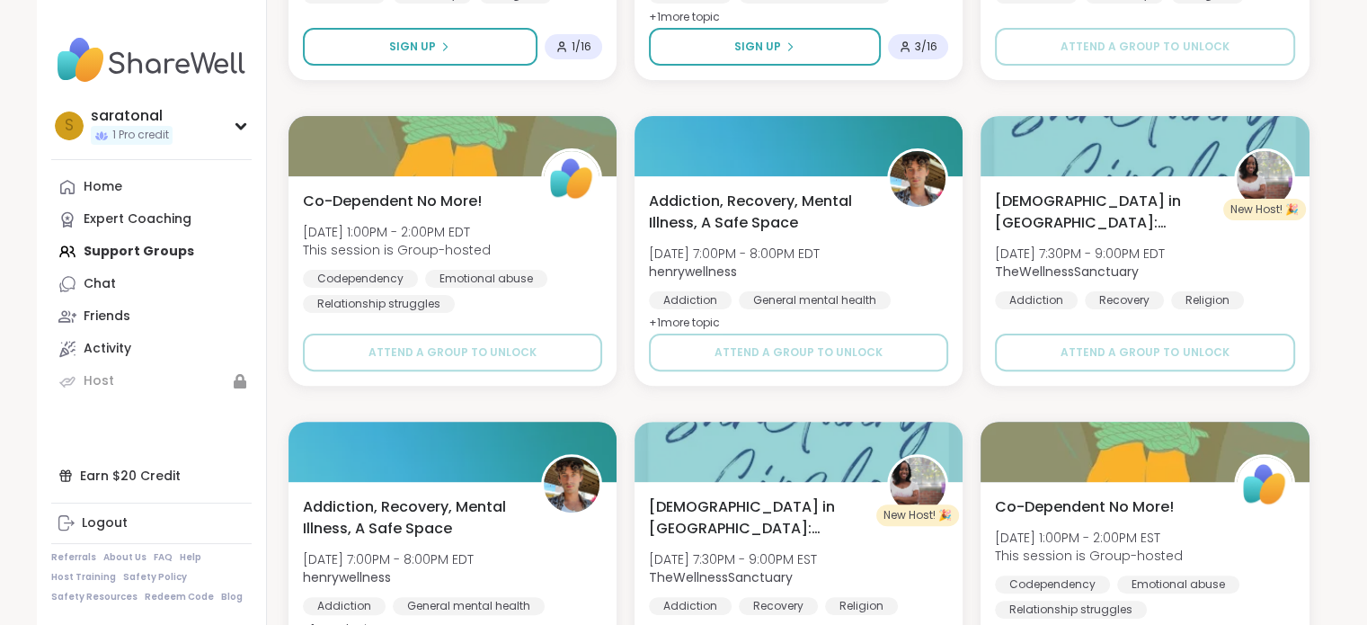
scroll to position [161, 0]
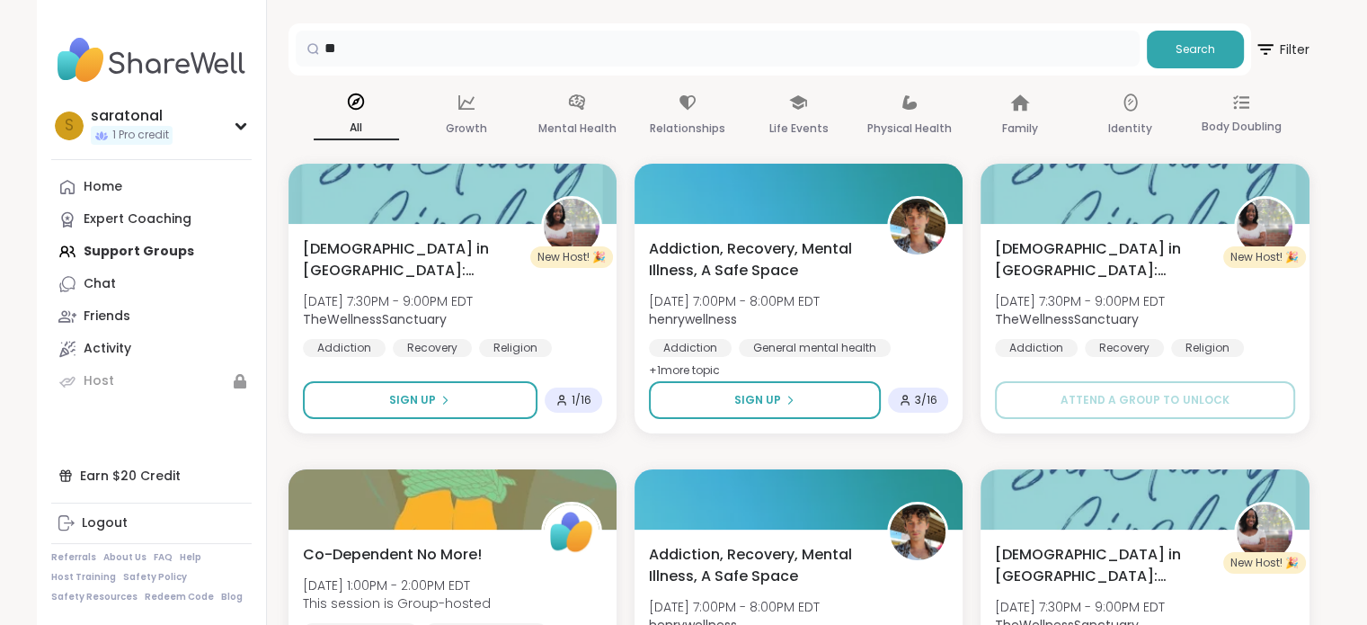
type input "*"
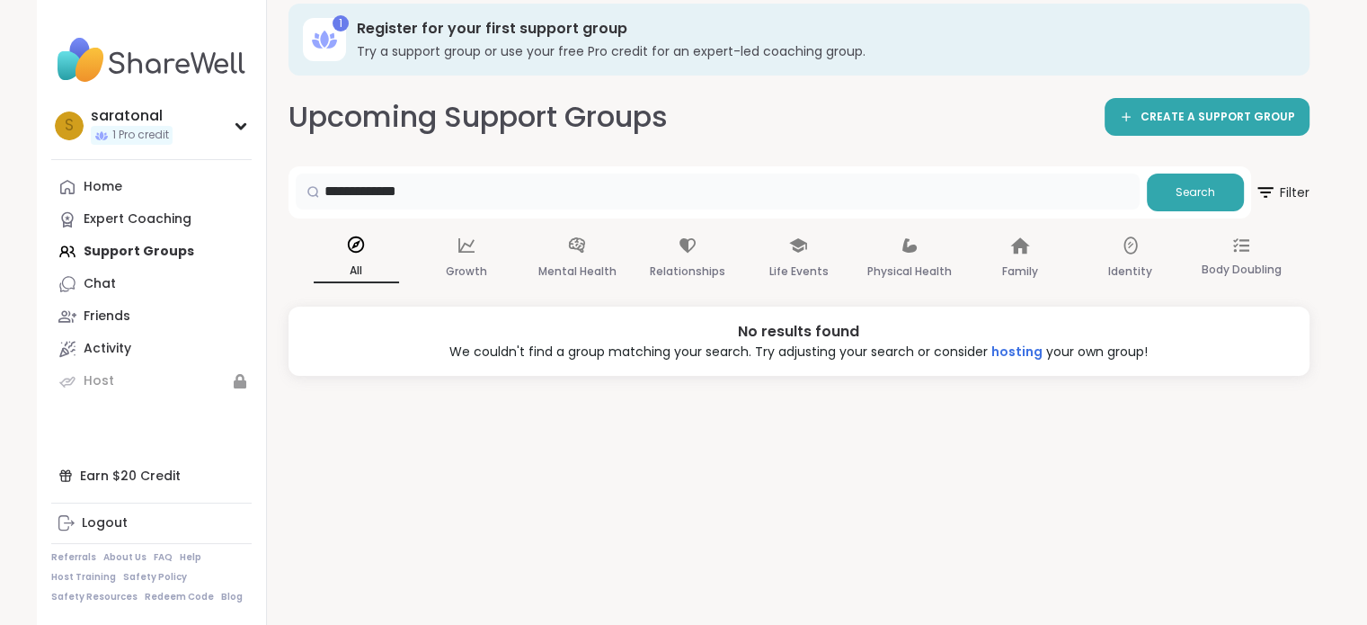
scroll to position [0, 0]
type input "*"
type input "**********"
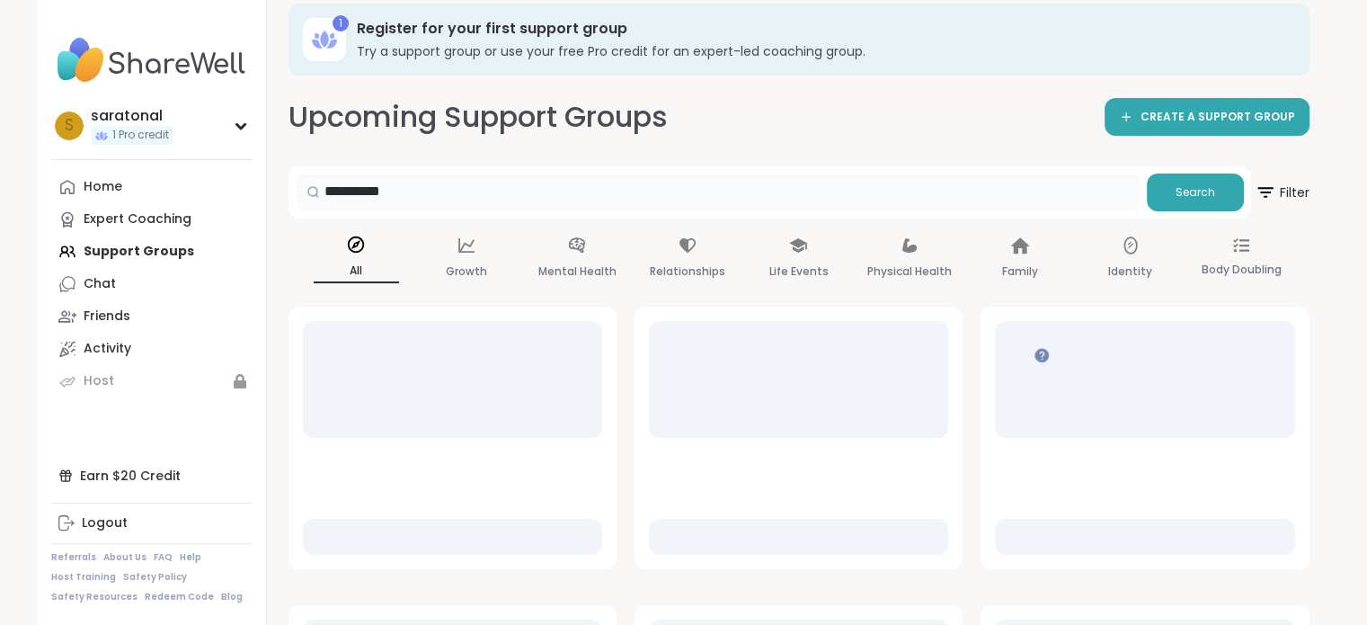
scroll to position [161, 0]
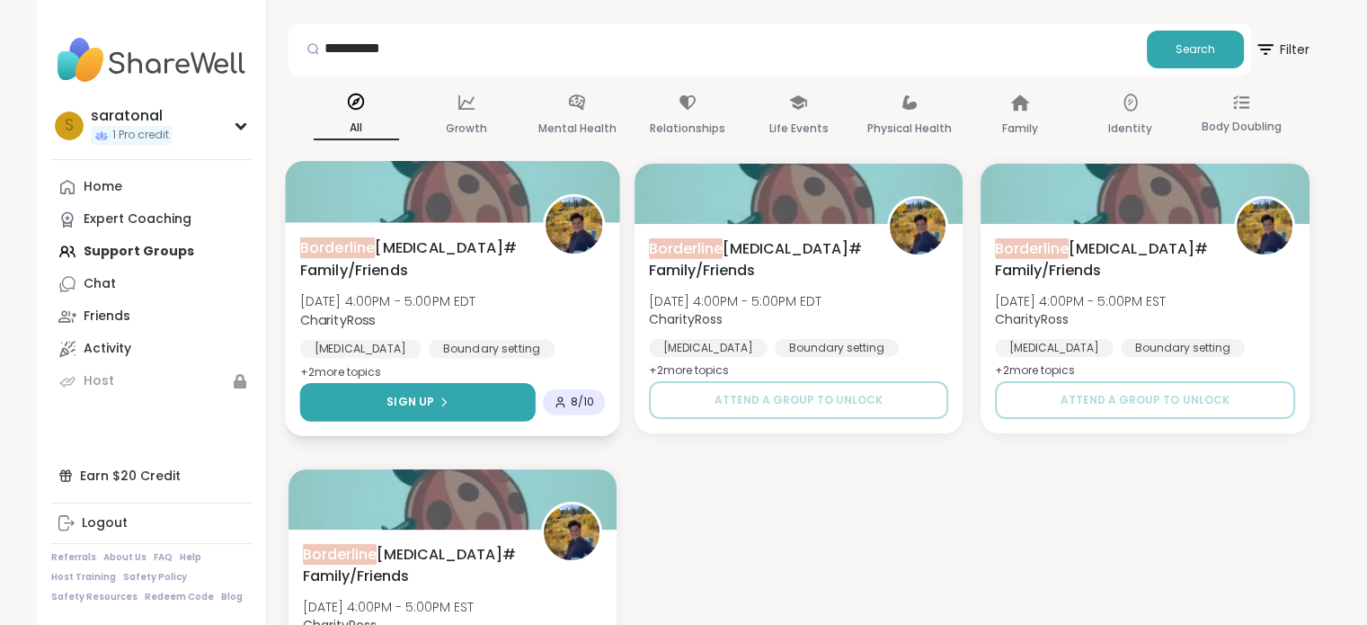
click at [406, 394] on span "Sign Up" at bounding box center [410, 402] width 48 height 16
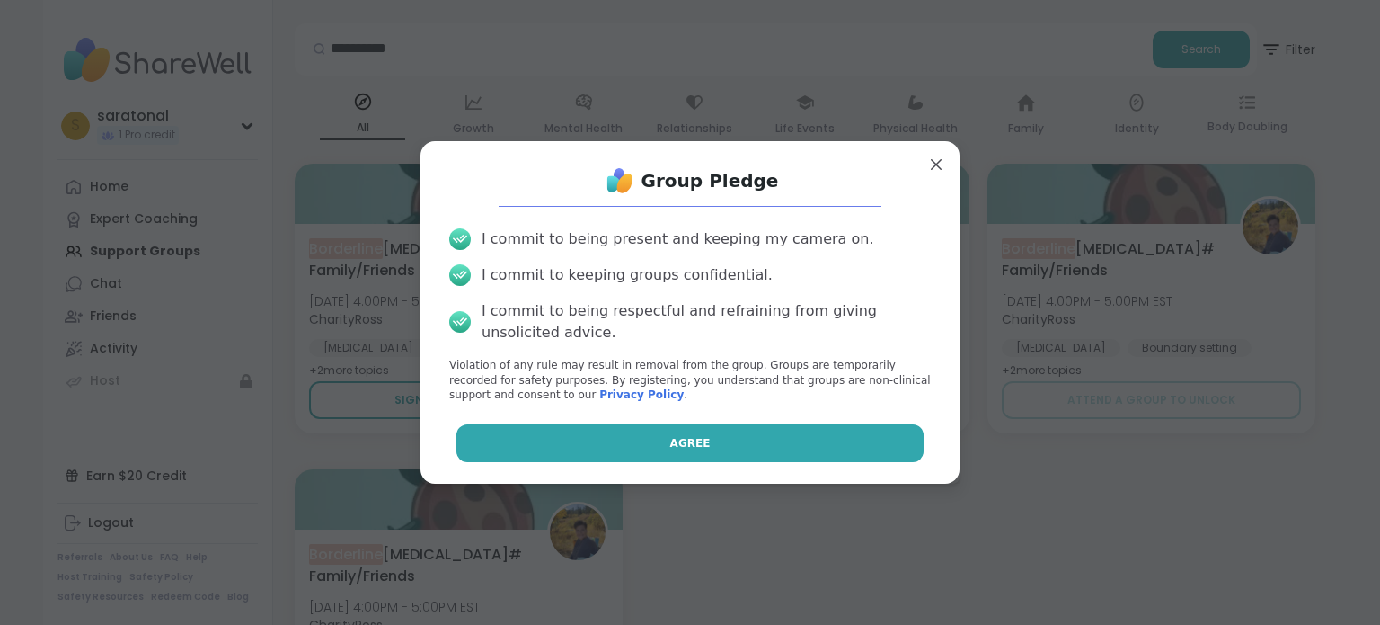
click at [576, 441] on button "Agree" at bounding box center [691, 443] width 468 height 38
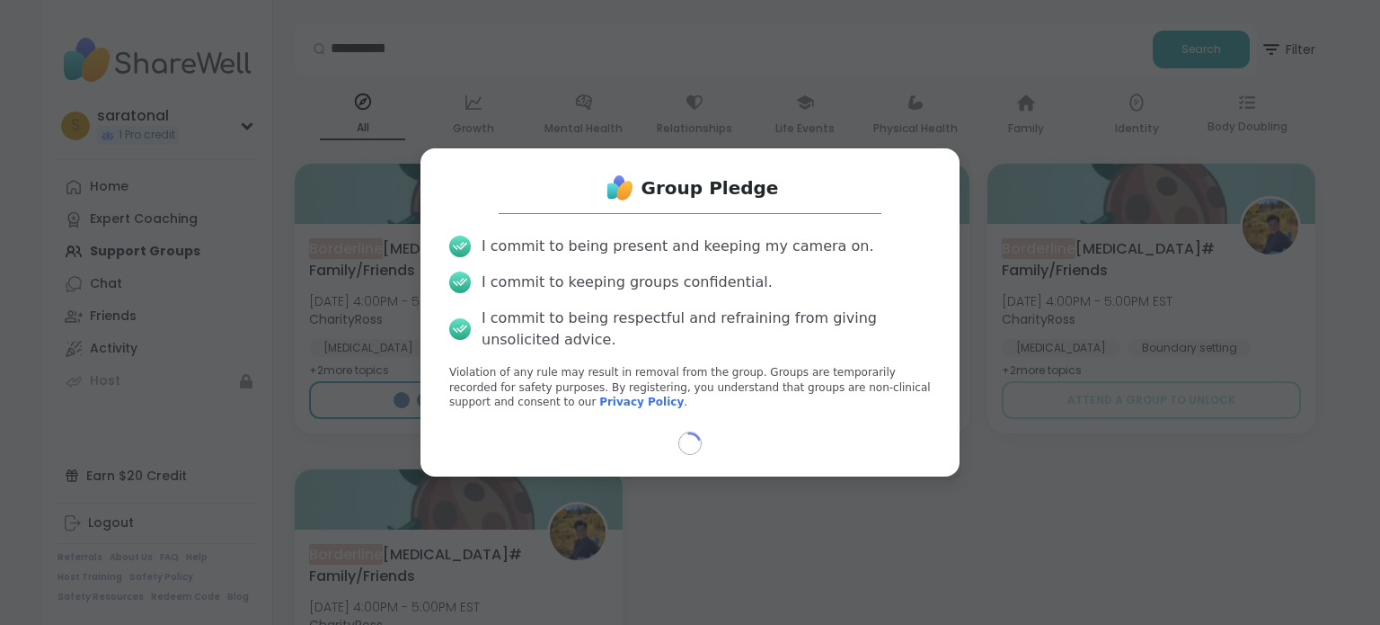
select select "**"
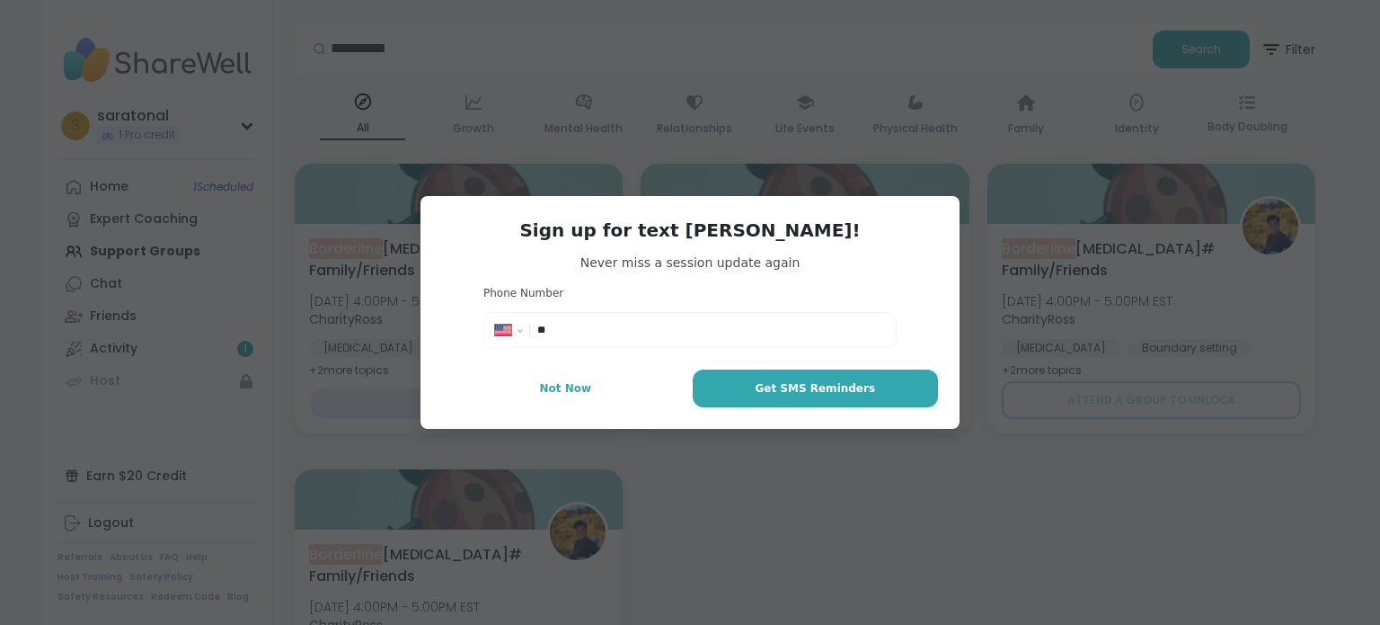
click at [629, 321] on input "**" at bounding box center [711, 330] width 348 height 18
type input "**********"
click at [748, 391] on button "Get SMS Reminders" at bounding box center [815, 388] width 245 height 38
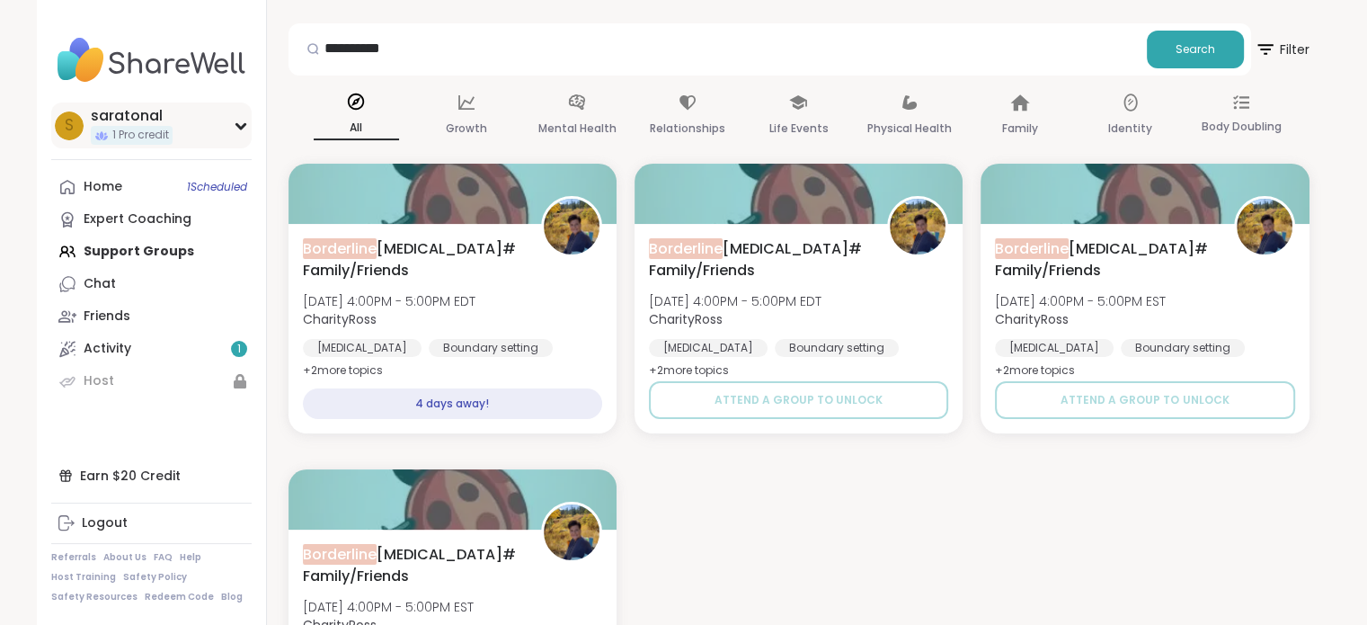
click at [235, 129] on icon at bounding box center [241, 125] width 14 height 9
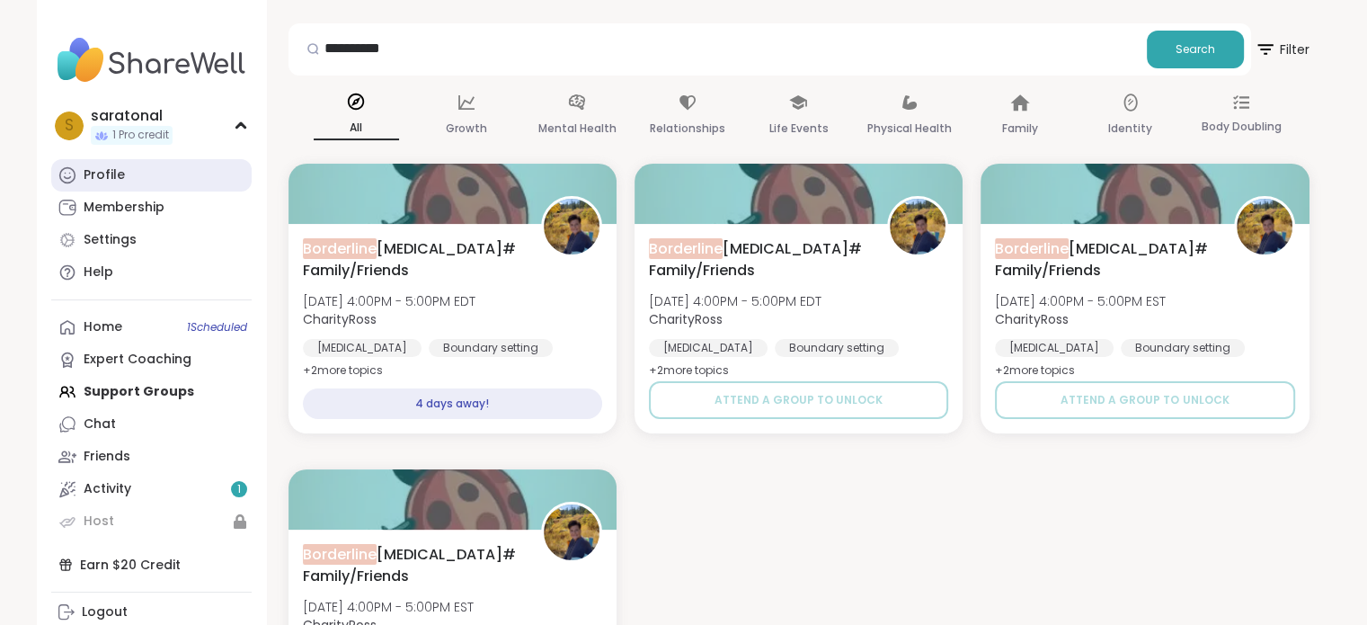
click at [186, 177] on link "Profile" at bounding box center [151, 175] width 200 height 32
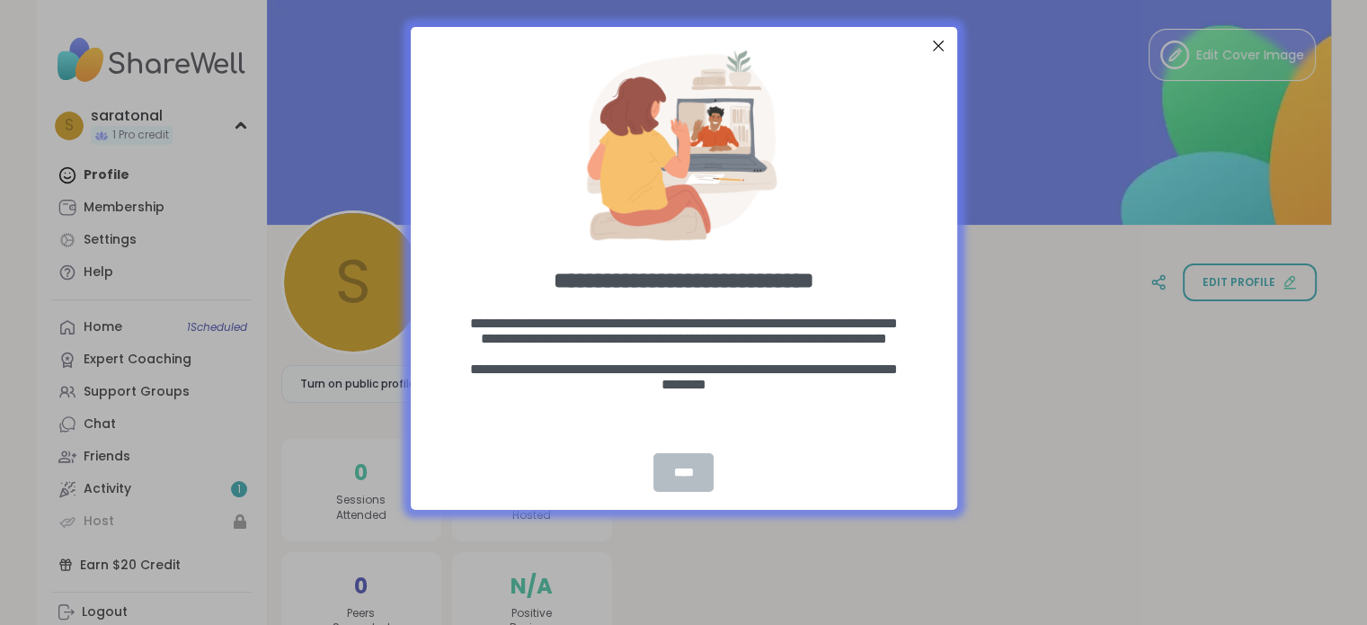
click at [701, 473] on div "****" at bounding box center [682, 472] width 59 height 39
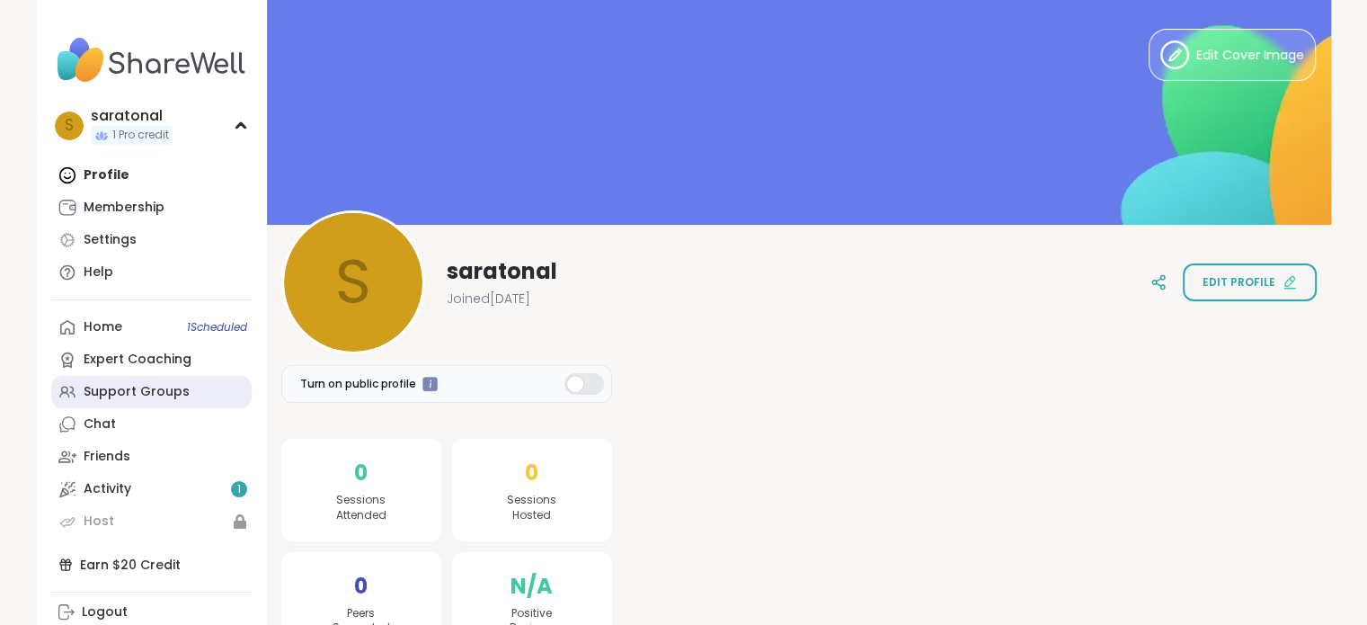
click at [226, 391] on link "Support Groups" at bounding box center [151, 392] width 200 height 32
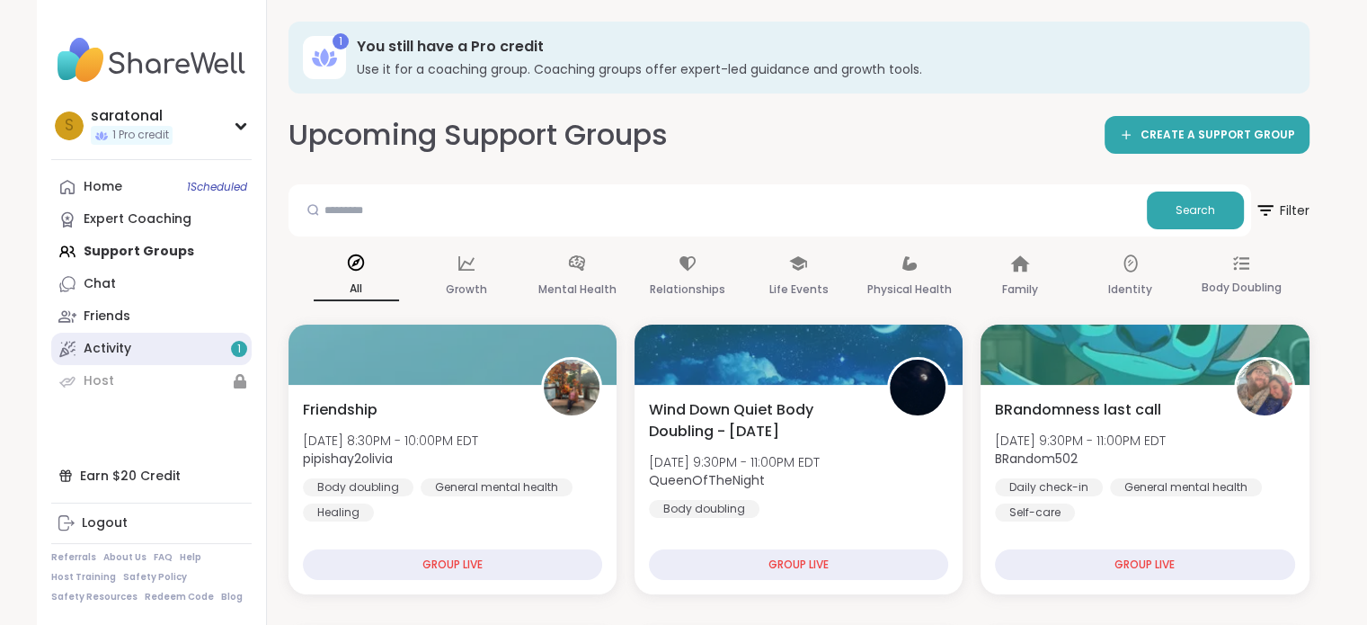
click at [219, 334] on link "Activity 1" at bounding box center [151, 349] width 200 height 32
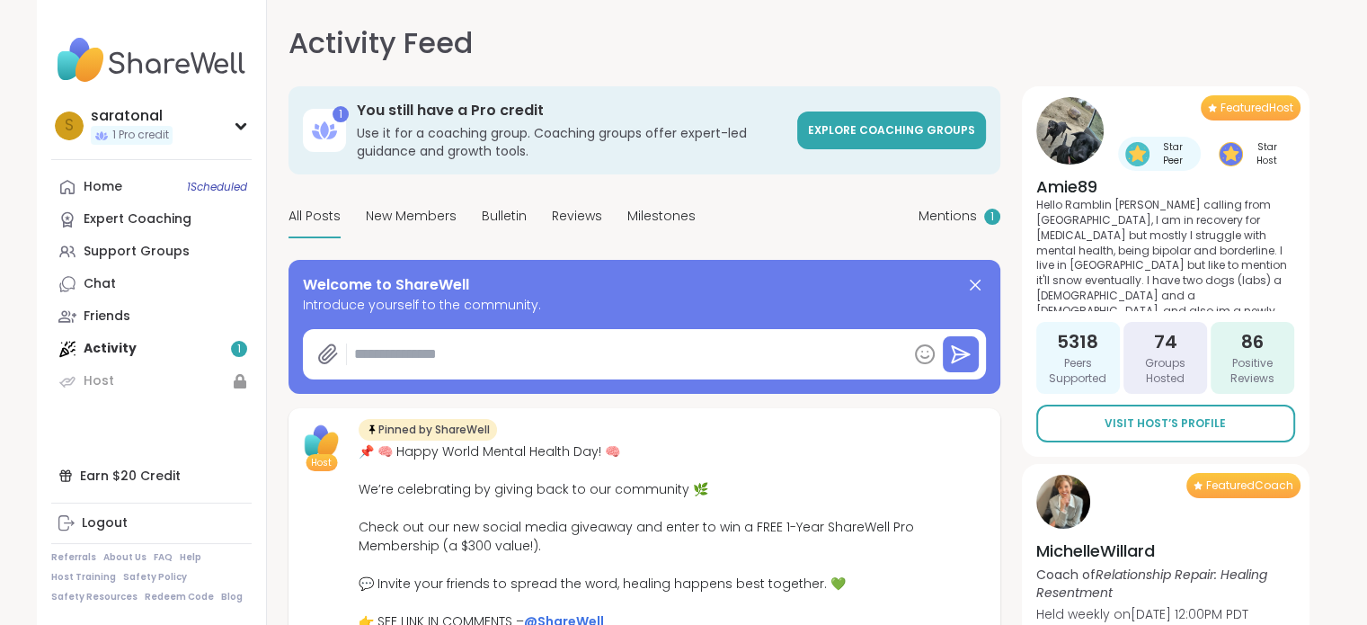
type textarea "*"
click at [244, 121] on icon at bounding box center [241, 125] width 14 height 9
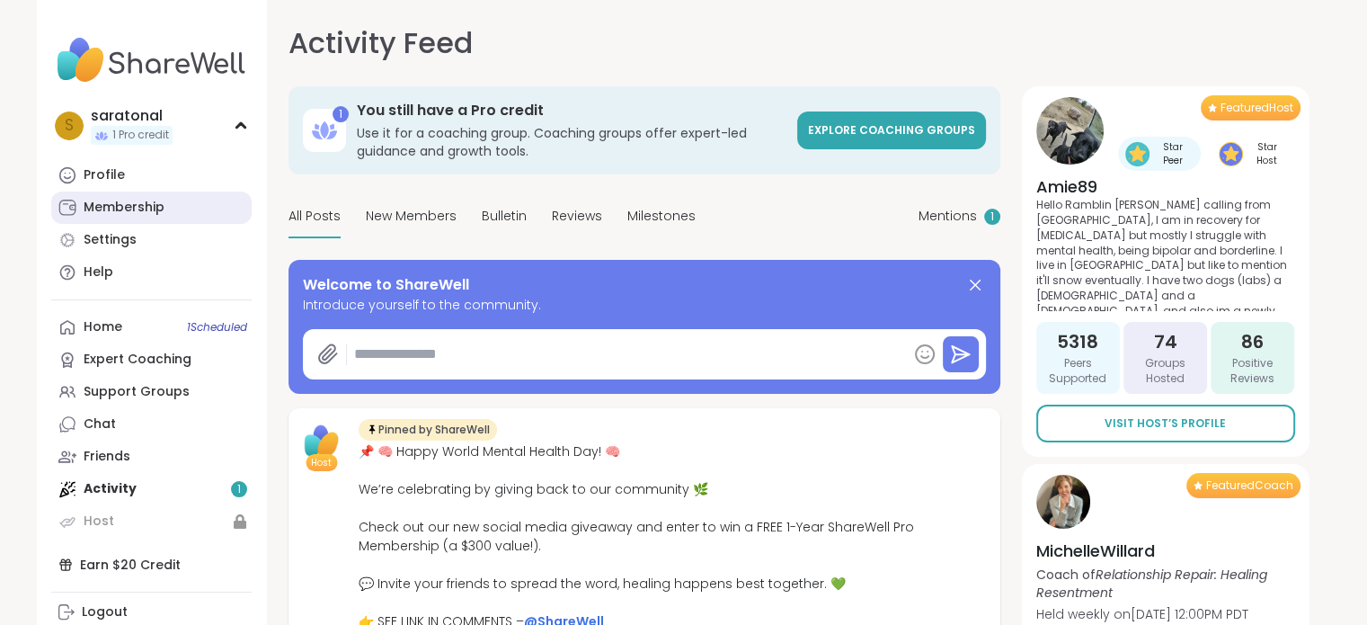
click at [206, 215] on link "Membership" at bounding box center [151, 207] width 200 height 32
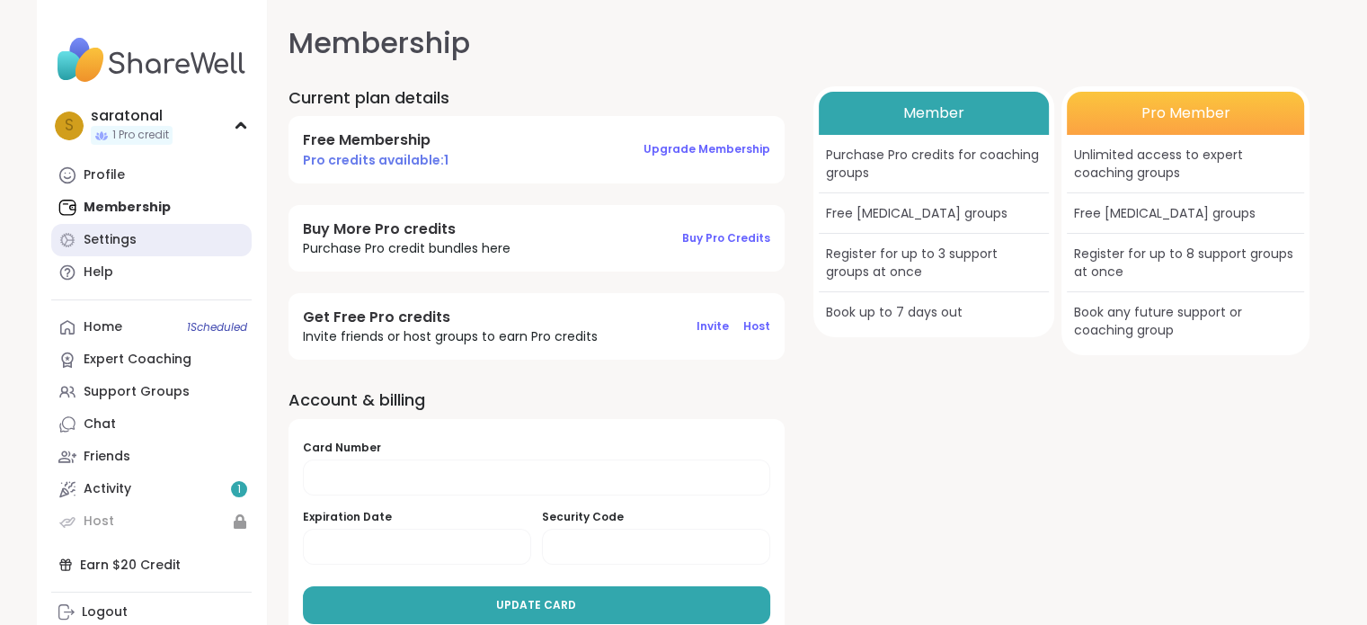
click at [214, 237] on link "Settings" at bounding box center [151, 240] width 200 height 32
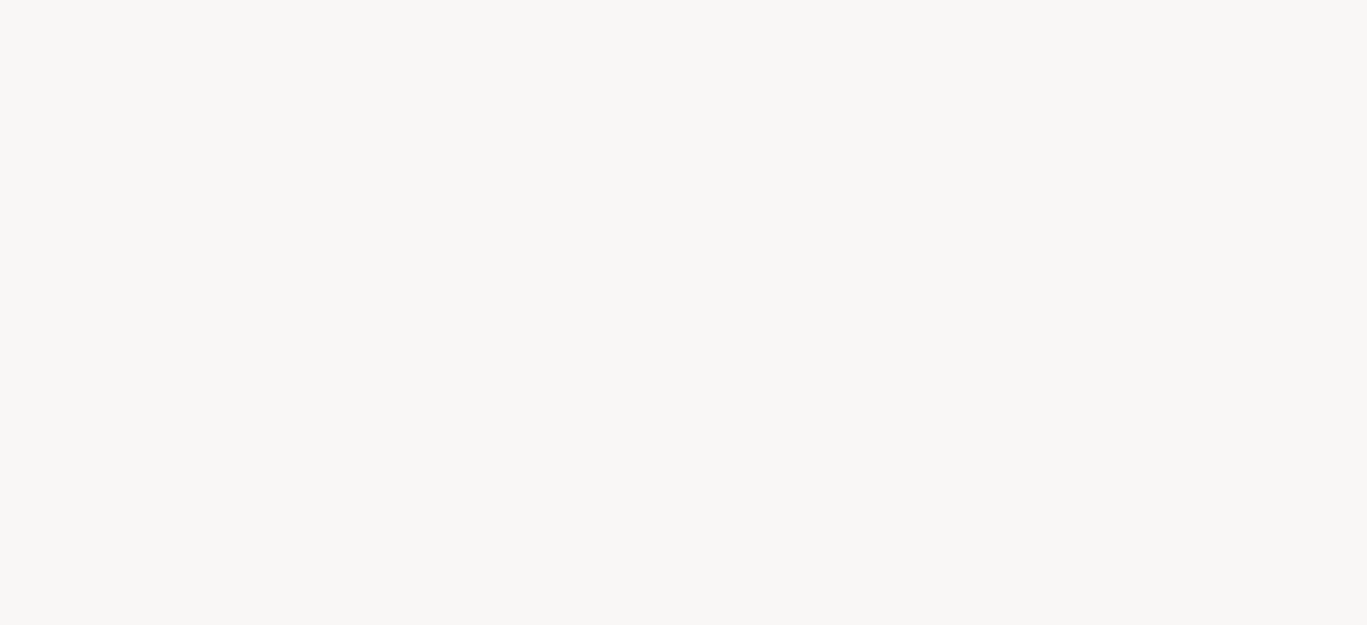
select select "**"
